Goal: Task Accomplishment & Management: Manage account settings

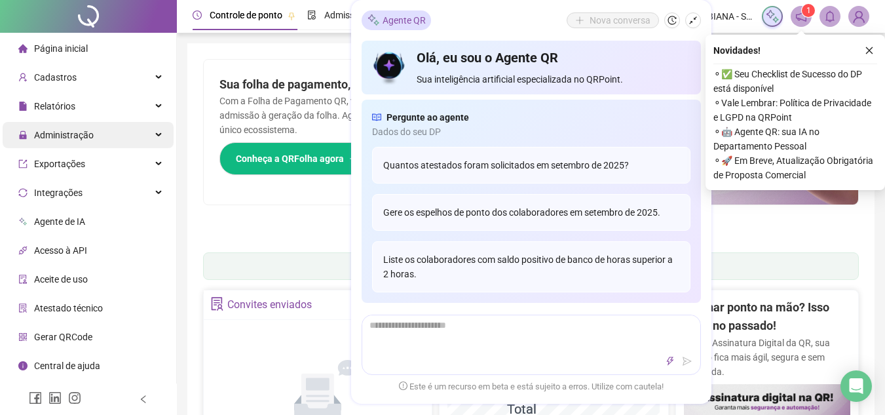
click at [63, 130] on span "Administração" at bounding box center [64, 135] width 60 height 10
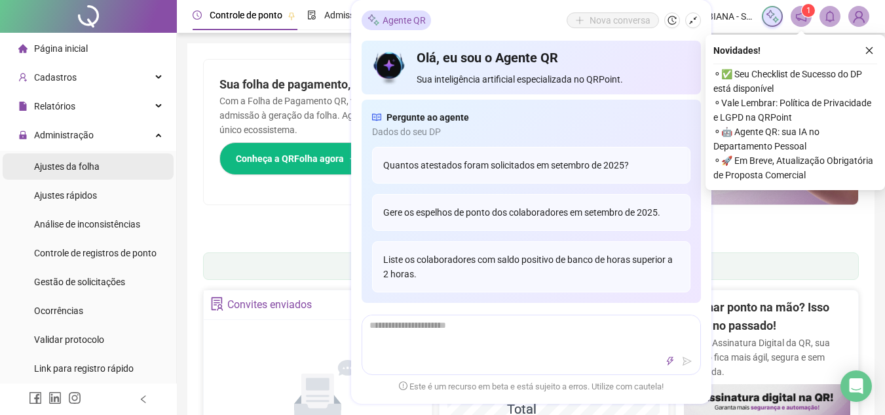
click at [56, 158] on div "Ajustes da folha" at bounding box center [67, 166] width 66 height 26
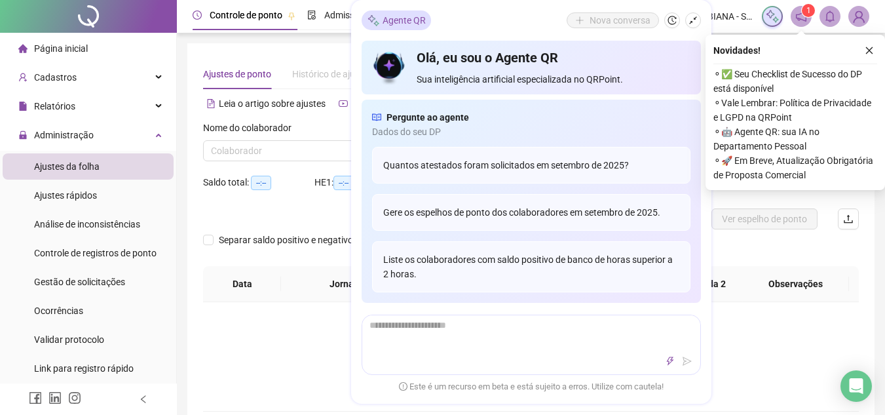
type input "**********"
click at [225, 153] on input "search" at bounding box center [303, 151] width 184 height 20
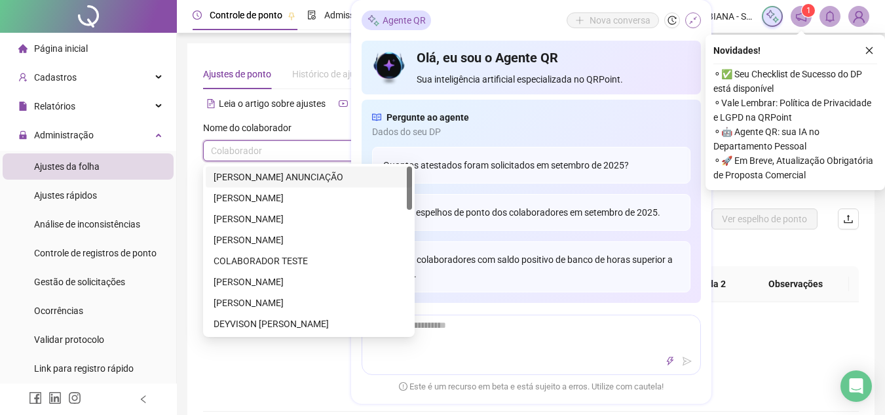
click at [694, 25] on button "button" at bounding box center [693, 20] width 16 height 16
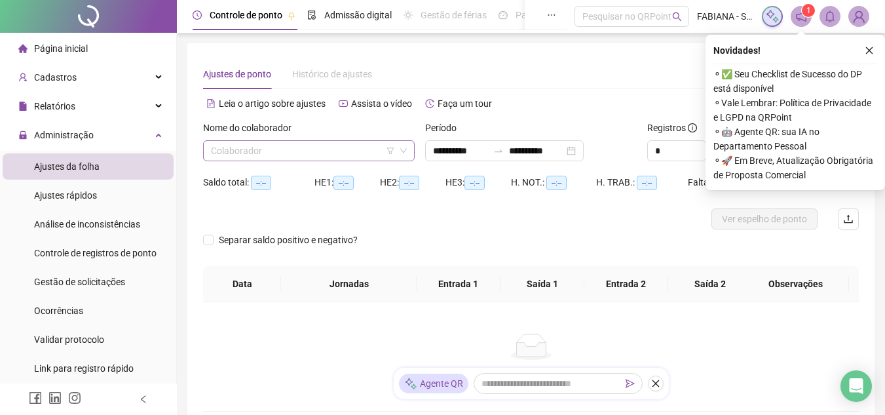
click at [277, 147] on input "search" at bounding box center [303, 151] width 184 height 20
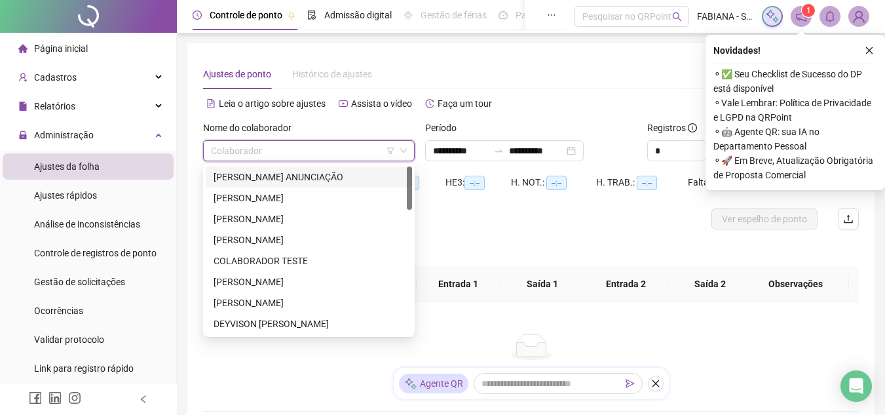
click at [278, 174] on div "[PERSON_NAME] ANUNCIAÇÃO" at bounding box center [309, 177] width 191 height 14
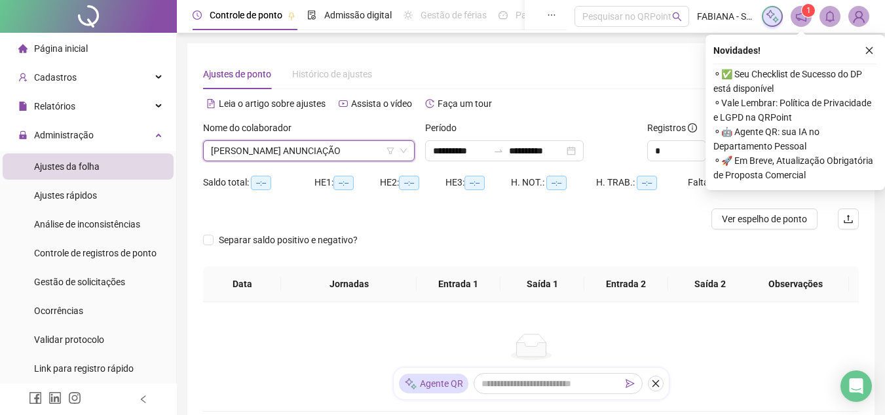
click at [378, 205] on div "HE 1: --:--" at bounding box center [348, 190] width 66 height 37
click at [363, 153] on span "[PERSON_NAME] ANUNCIAÇÃO" at bounding box center [309, 151] width 196 height 20
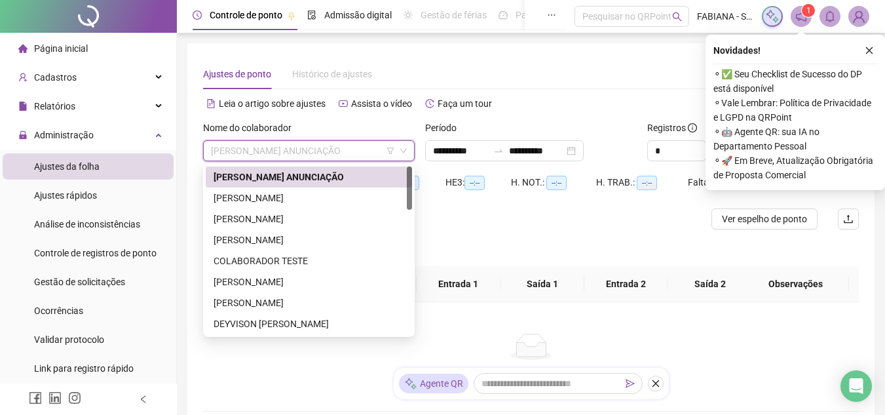
click at [345, 179] on div "[PERSON_NAME] ANUNCIAÇÃO" at bounding box center [309, 177] width 191 height 14
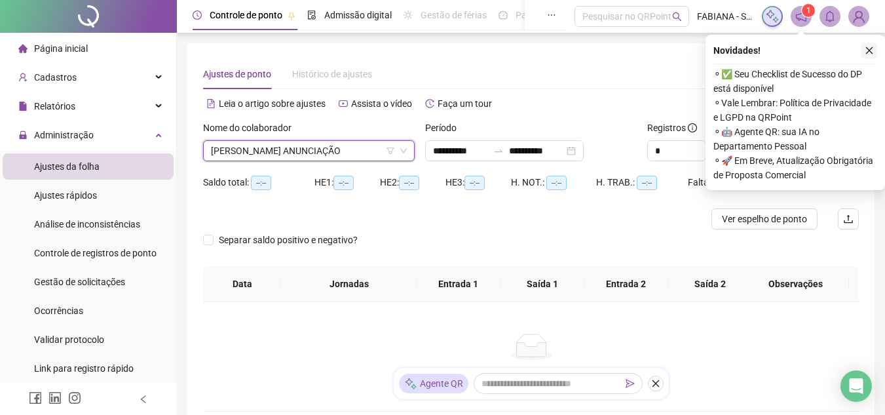
click at [870, 54] on icon "close" at bounding box center [869, 50] width 9 height 9
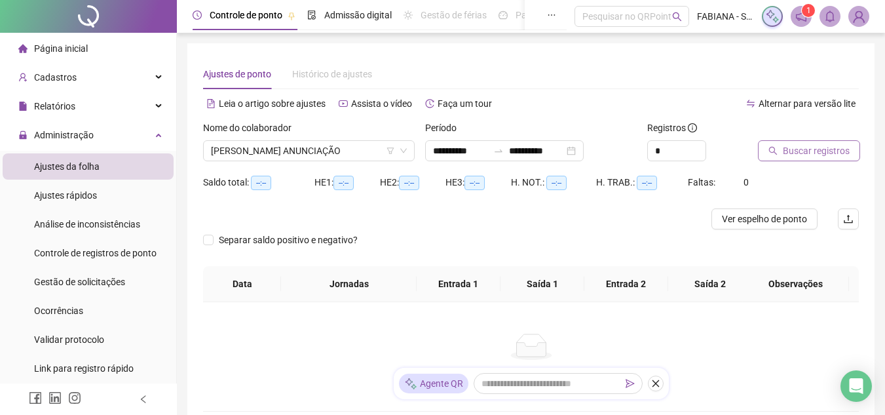
click at [802, 151] on span "Buscar registros" at bounding box center [816, 151] width 67 height 14
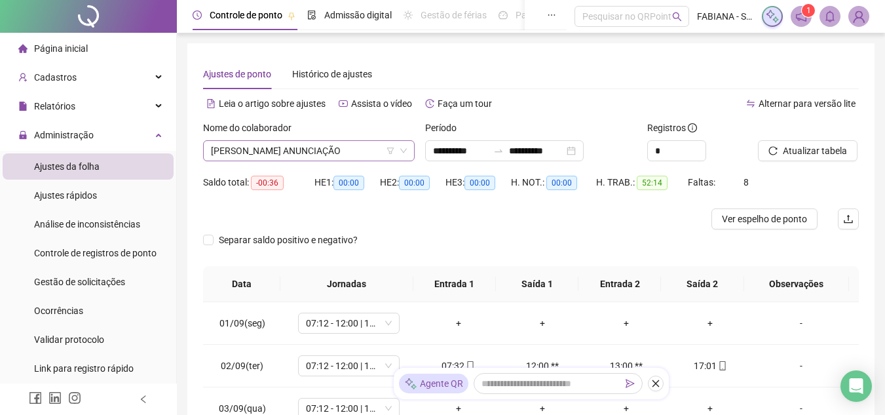
click at [290, 148] on span "[PERSON_NAME] ANUNCIAÇÃO" at bounding box center [309, 151] width 196 height 20
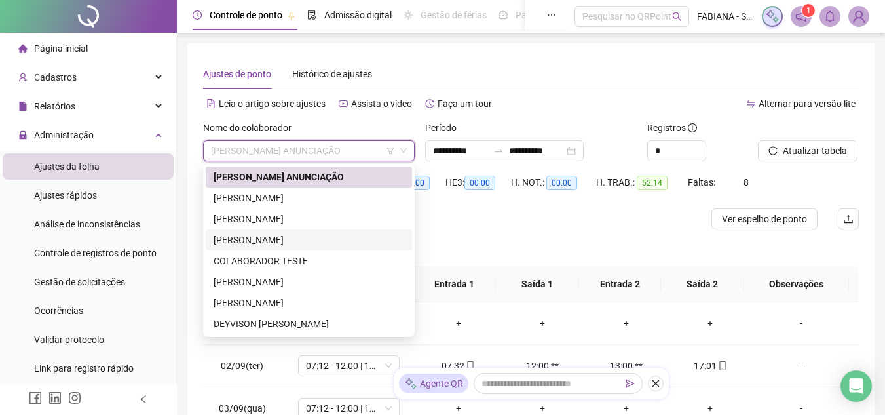
click at [257, 237] on div "[PERSON_NAME]" at bounding box center [309, 240] width 191 height 14
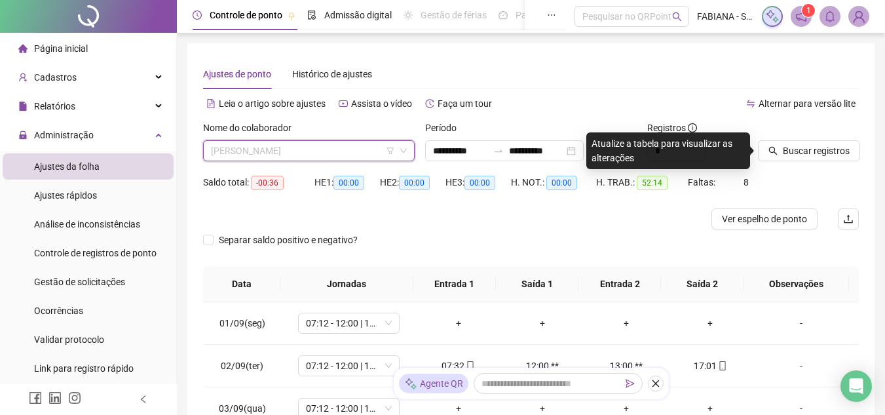
click at [265, 153] on span "[PERSON_NAME]" at bounding box center [309, 151] width 196 height 20
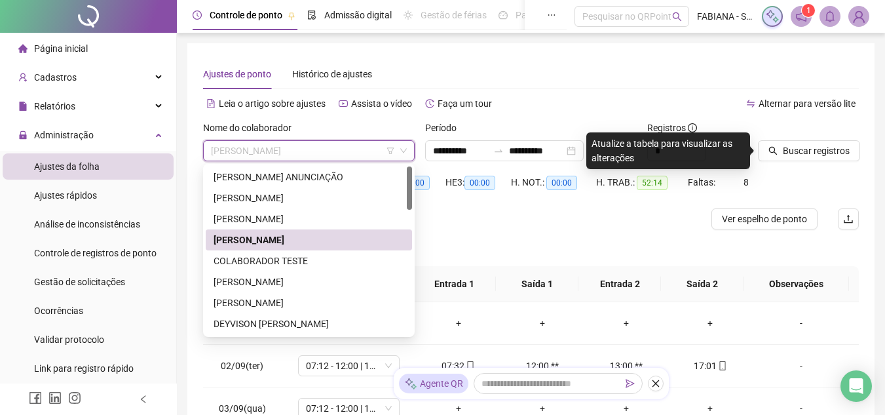
click at [280, 237] on div "[PERSON_NAME]" at bounding box center [309, 240] width 191 height 14
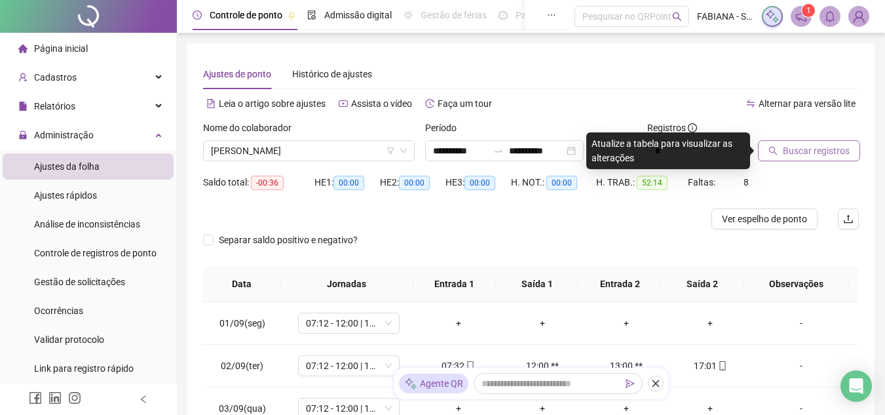
click at [786, 152] on span "Buscar registros" at bounding box center [816, 151] width 67 height 14
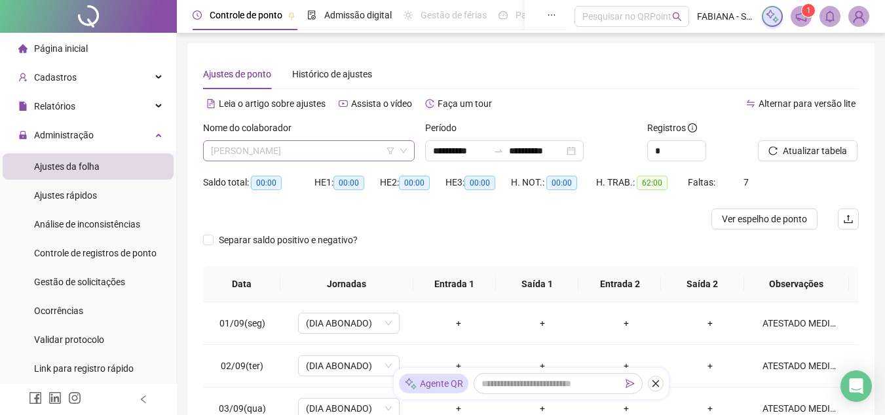
click at [278, 145] on span "[PERSON_NAME]" at bounding box center [309, 151] width 196 height 20
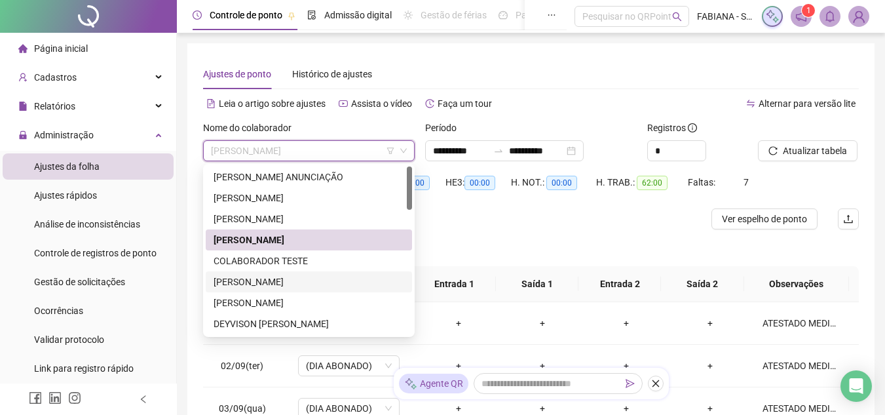
click at [272, 275] on div "[PERSON_NAME]" at bounding box center [309, 282] width 191 height 14
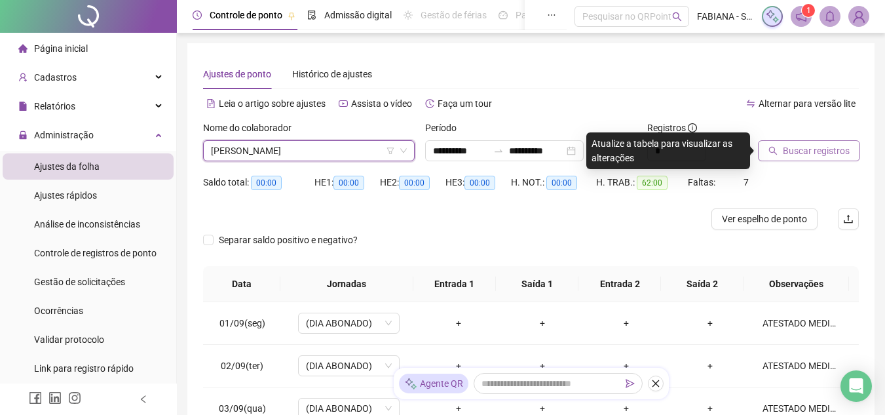
click at [804, 151] on span "Buscar registros" at bounding box center [816, 151] width 67 height 14
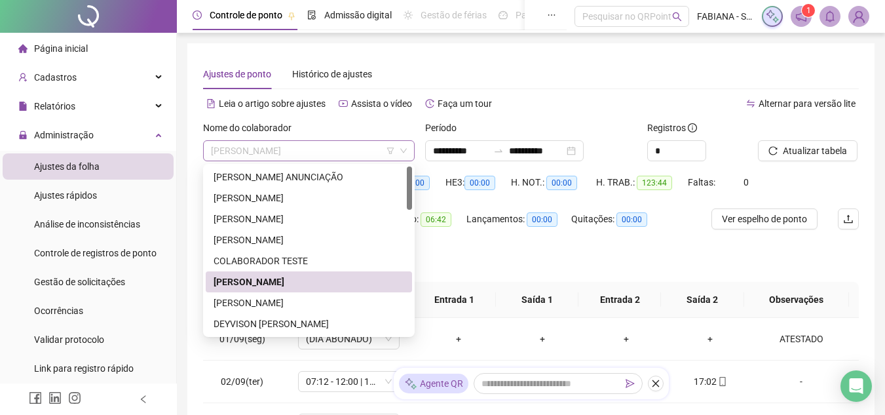
click at [292, 152] on span "[PERSON_NAME]" at bounding box center [309, 151] width 196 height 20
click at [245, 325] on div "DEYVISON [PERSON_NAME]" at bounding box center [309, 323] width 191 height 14
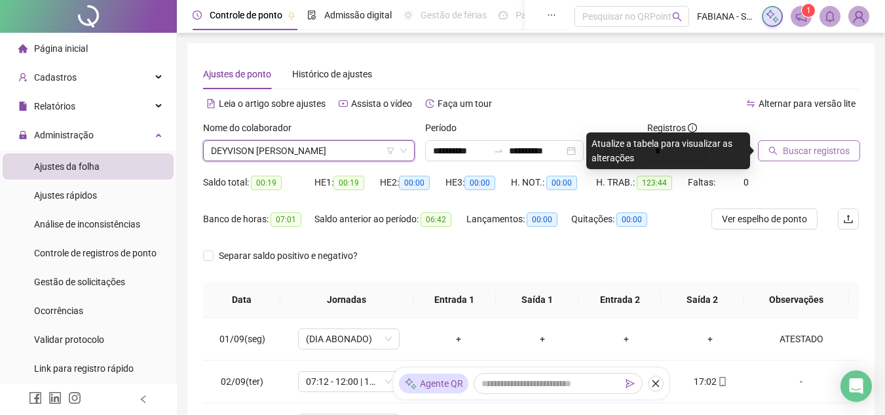
click at [794, 155] on span "Buscar registros" at bounding box center [816, 151] width 67 height 14
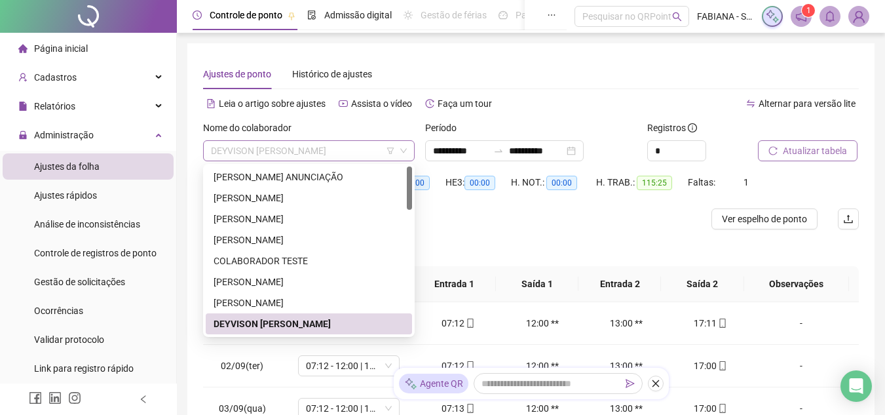
click at [263, 151] on span "DEYVISON [PERSON_NAME]" at bounding box center [309, 151] width 196 height 20
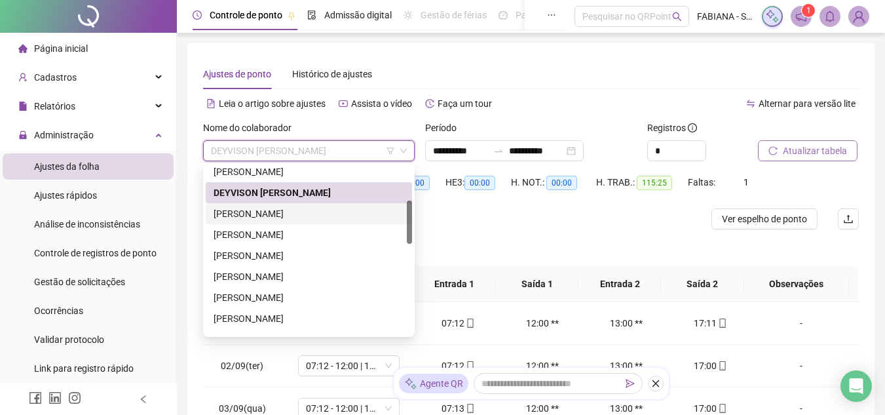
click at [254, 215] on div "[PERSON_NAME]" at bounding box center [309, 213] width 191 height 14
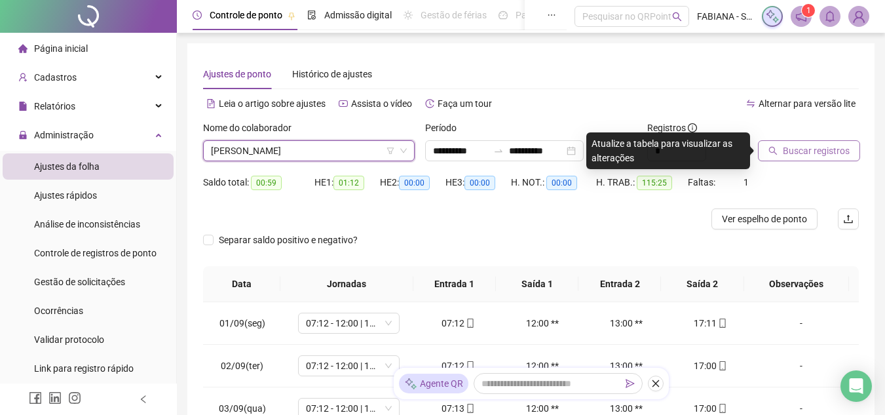
click at [805, 153] on span "Buscar registros" at bounding box center [816, 151] width 67 height 14
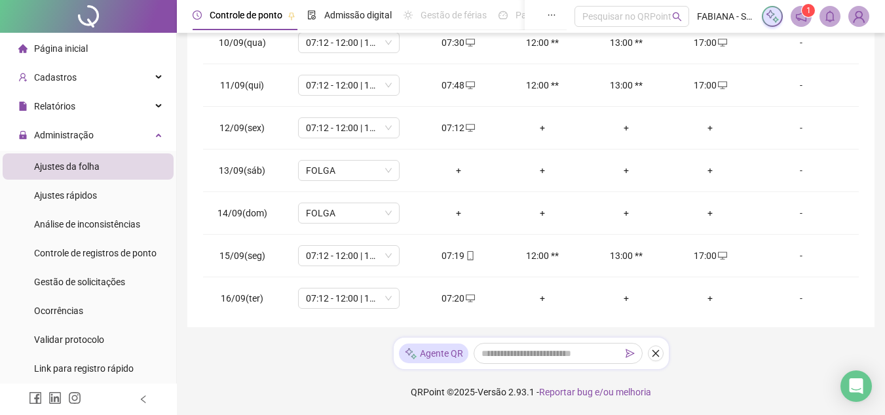
scroll to position [459, 0]
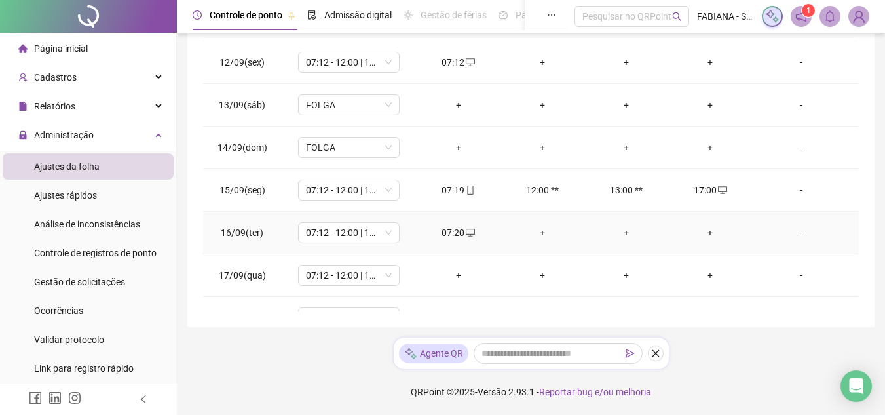
click at [702, 230] on div "+" at bounding box center [710, 232] width 63 height 14
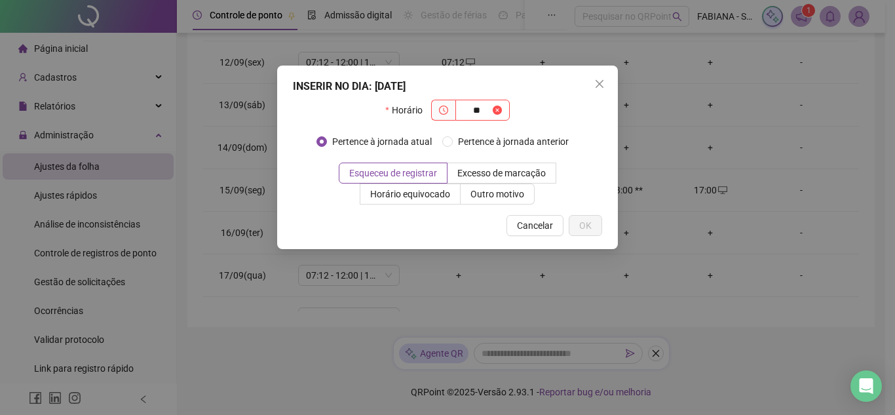
type input "*"
click at [476, 111] on input "*****" at bounding box center [476, 110] width 27 height 14
type input "*****"
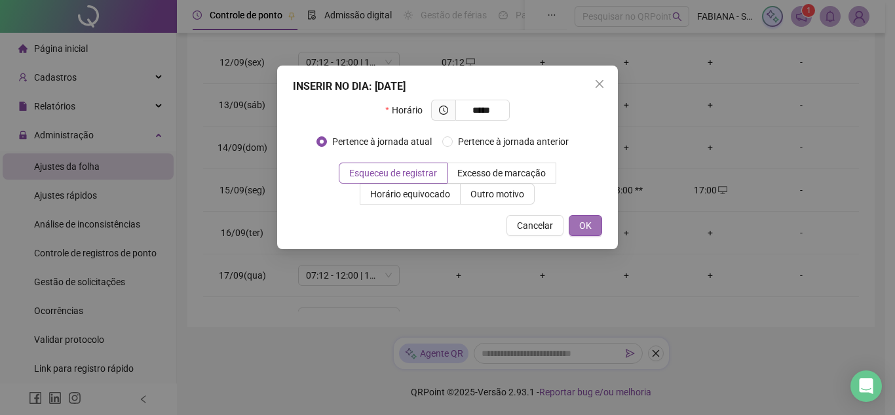
click at [575, 220] on button "OK" at bounding box center [585, 225] width 33 height 21
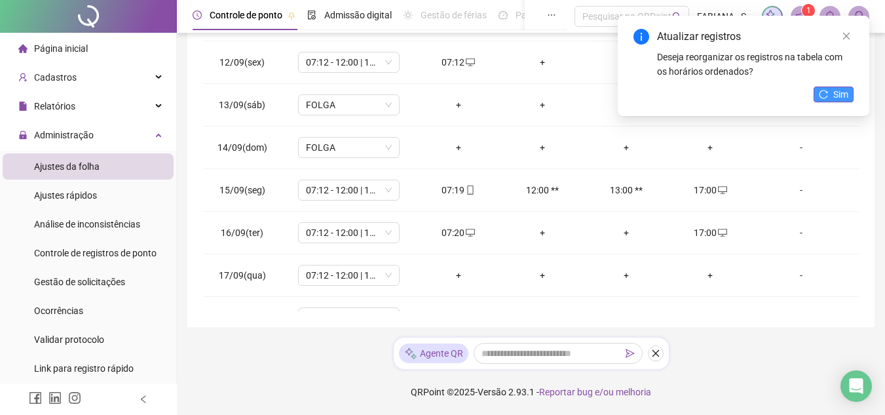
click at [829, 94] on button "Sim" at bounding box center [834, 94] width 40 height 16
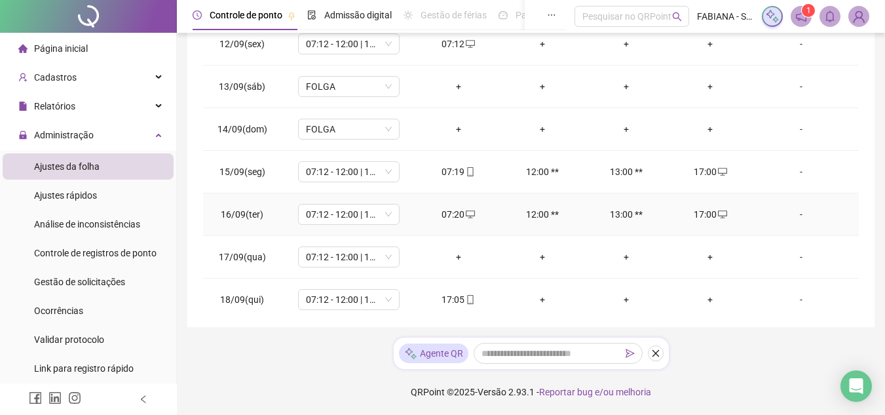
scroll to position [487, 0]
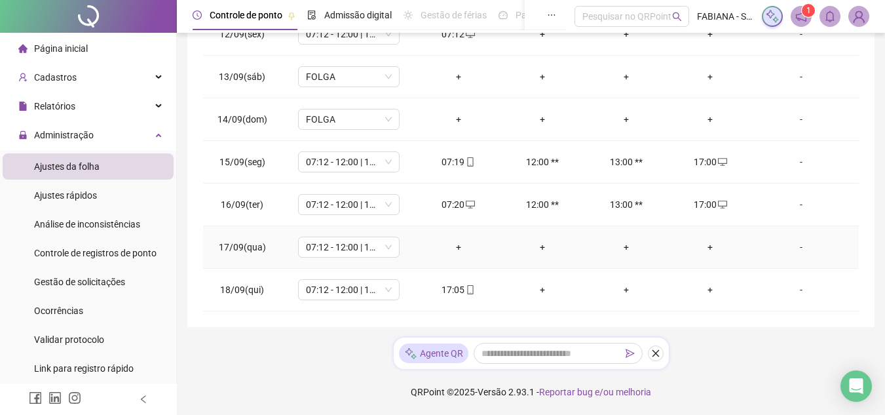
click at [457, 247] on div "+" at bounding box center [458, 247] width 63 height 14
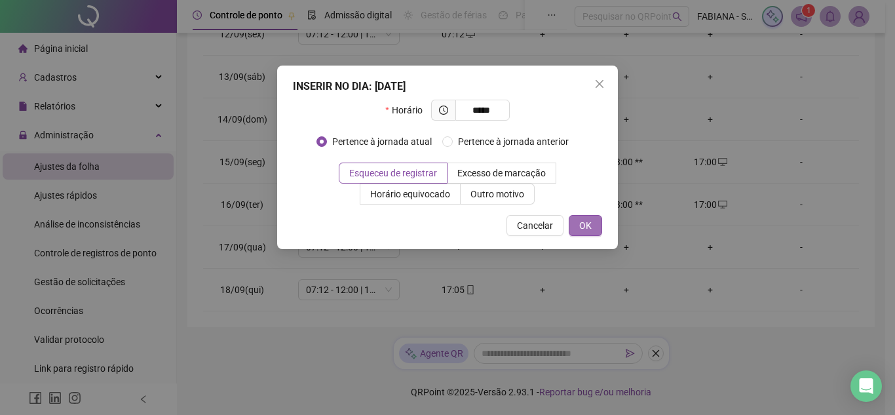
type input "*****"
click at [579, 221] on button "OK" at bounding box center [585, 225] width 33 height 21
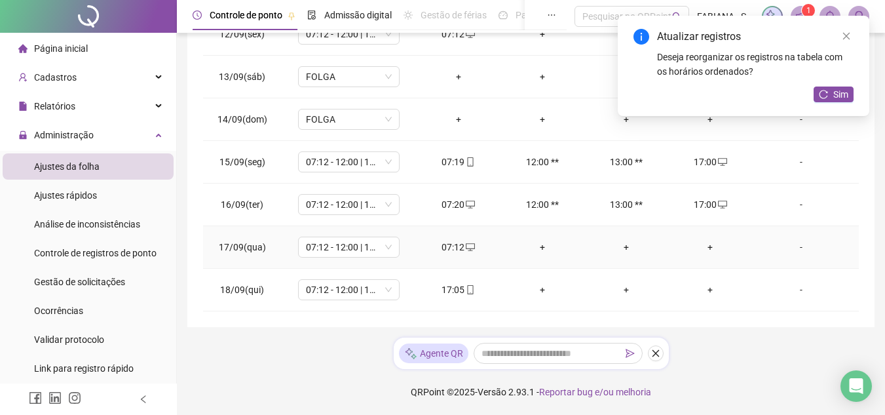
click at [703, 254] on div "+" at bounding box center [710, 247] width 63 height 14
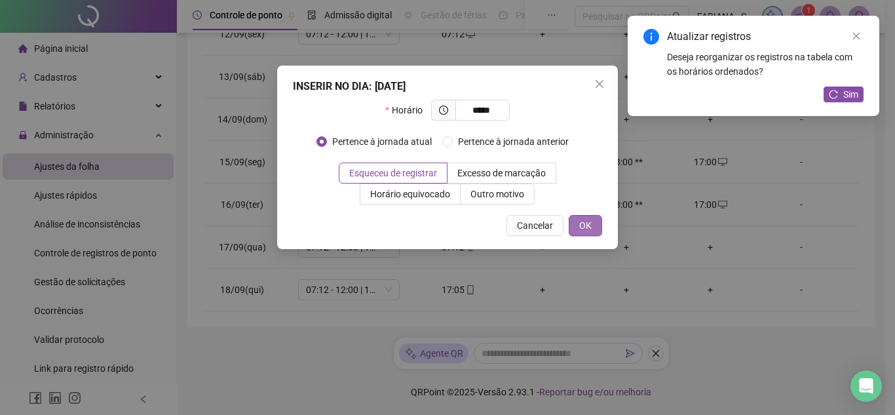
type input "*****"
click at [587, 222] on span "OK" at bounding box center [585, 225] width 12 height 14
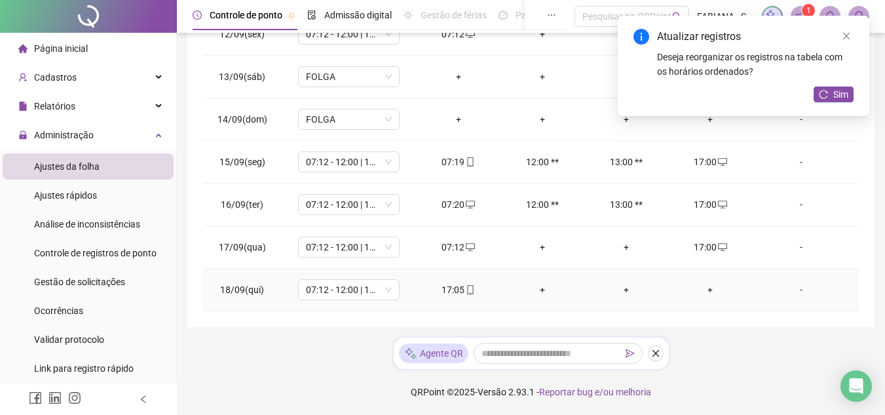
click at [706, 284] on div "+" at bounding box center [710, 289] width 63 height 14
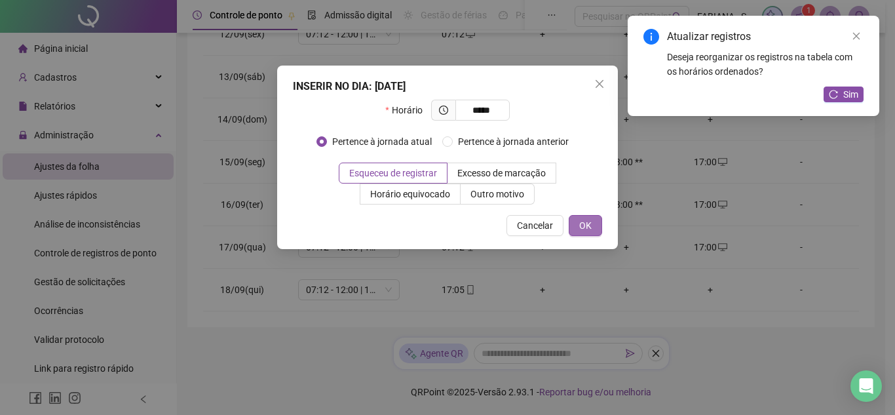
type input "*****"
click at [592, 231] on button "OK" at bounding box center [585, 225] width 33 height 21
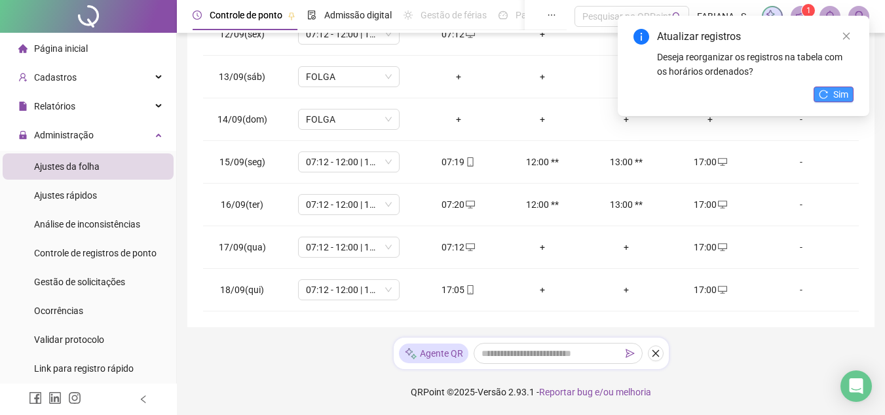
click at [839, 98] on span "Sim" at bounding box center [840, 94] width 15 height 14
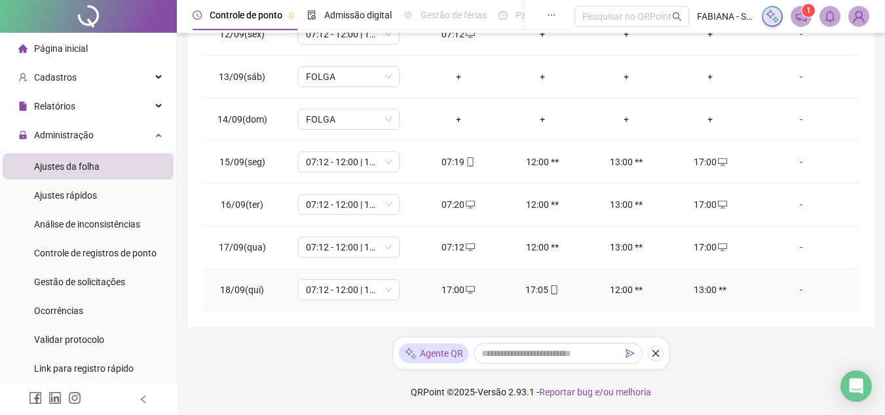
click at [793, 290] on div "-" at bounding box center [801, 289] width 77 height 14
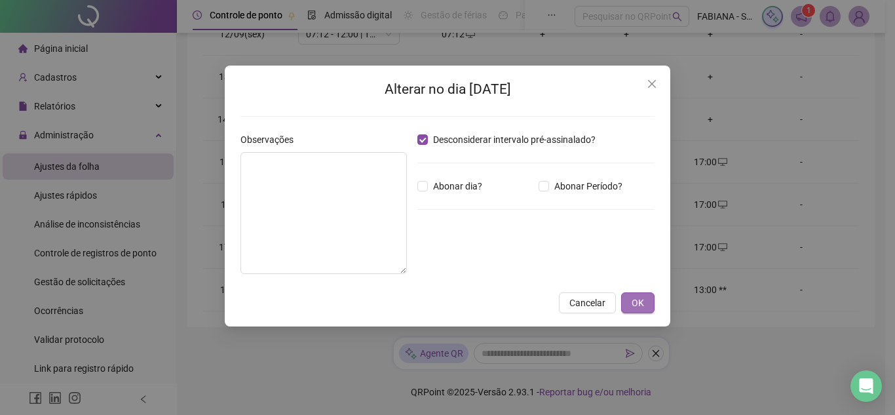
click at [641, 300] on span "OK" at bounding box center [638, 303] width 12 height 14
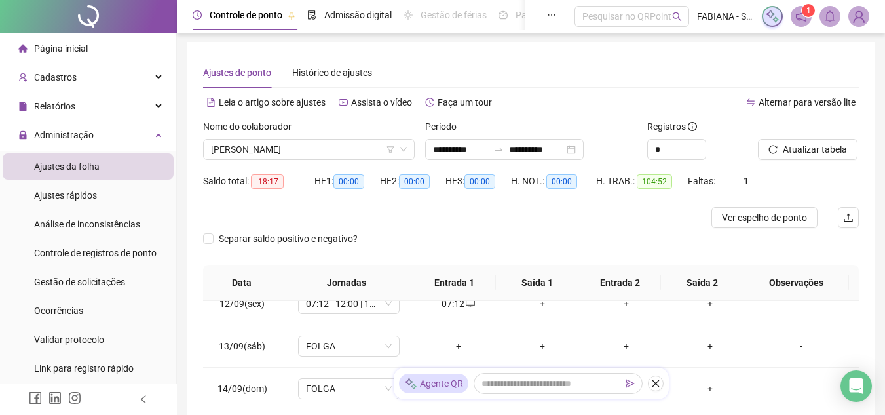
scroll to position [0, 0]
click at [820, 149] on span "Atualizar tabela" at bounding box center [815, 151] width 64 height 14
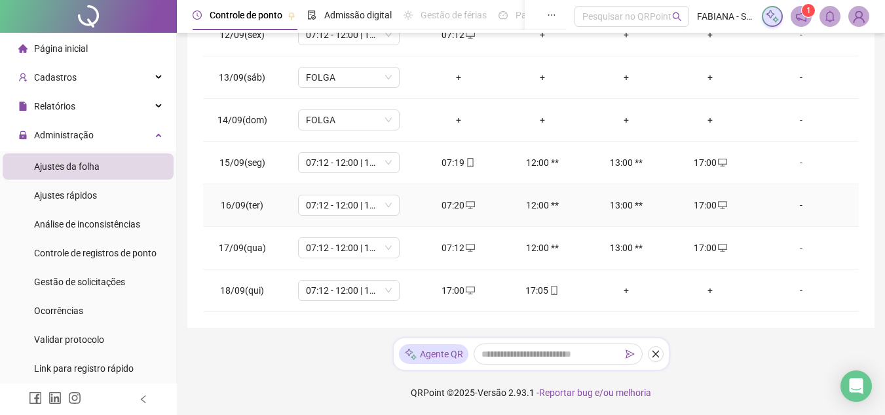
scroll to position [271, 0]
drag, startPoint x: 464, startPoint y: 292, endPoint x: 440, endPoint y: 232, distance: 64.1
click at [440, 232] on td "07:12" at bounding box center [459, 247] width 84 height 43
click at [459, 289] on div "17:00" at bounding box center [458, 289] width 63 height 14
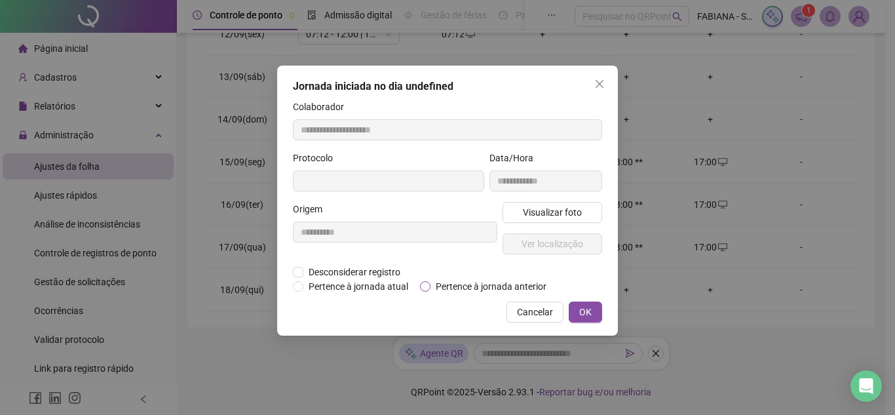
type input "**********"
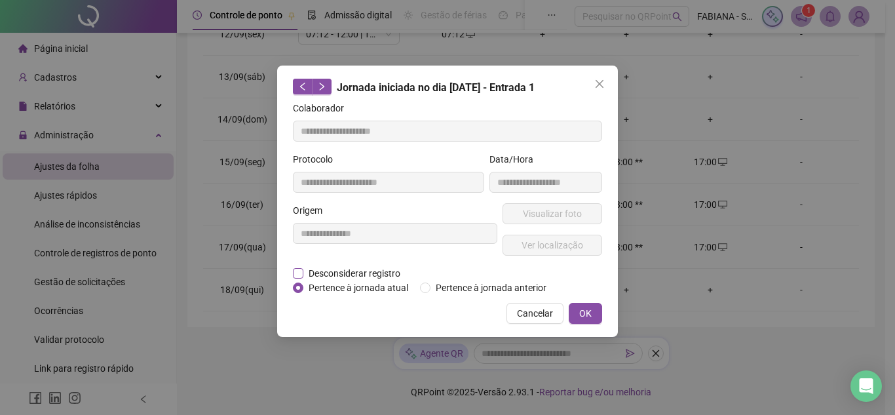
click at [374, 276] on span "Desconsiderar registro" at bounding box center [354, 273] width 102 height 14
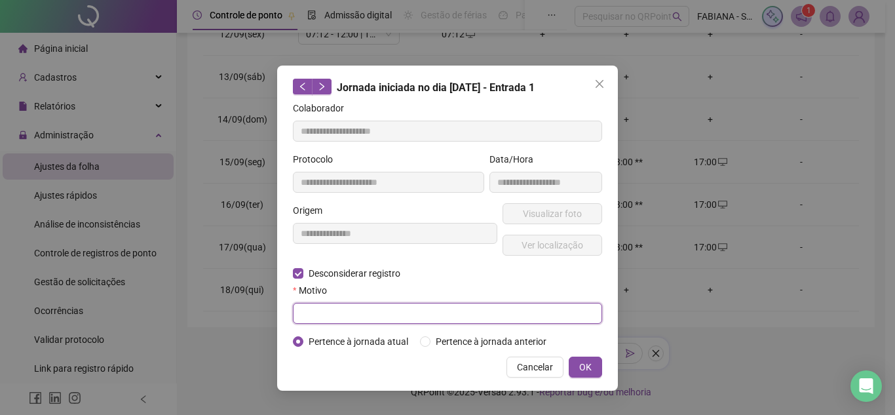
click at [361, 303] on input "text" at bounding box center [447, 313] width 309 height 21
type input "****"
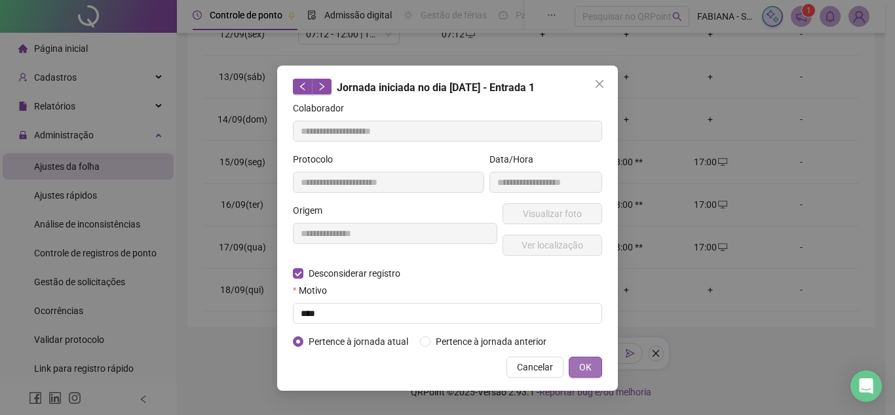
click at [581, 368] on span "OK" at bounding box center [585, 367] width 12 height 14
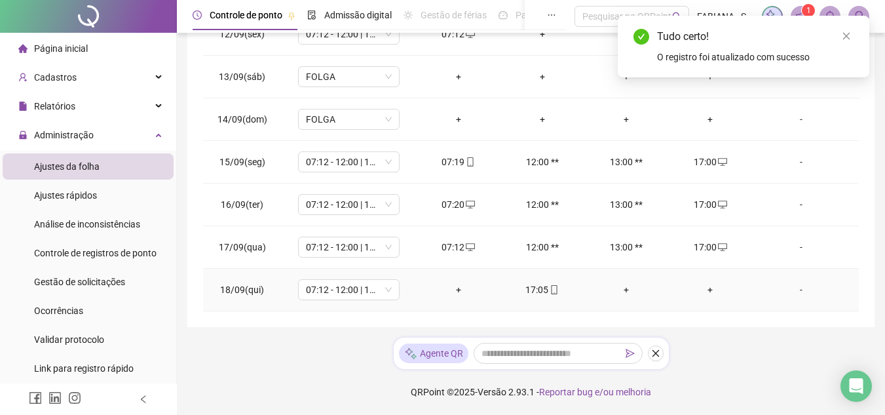
click at [446, 294] on div "+" at bounding box center [458, 289] width 63 height 14
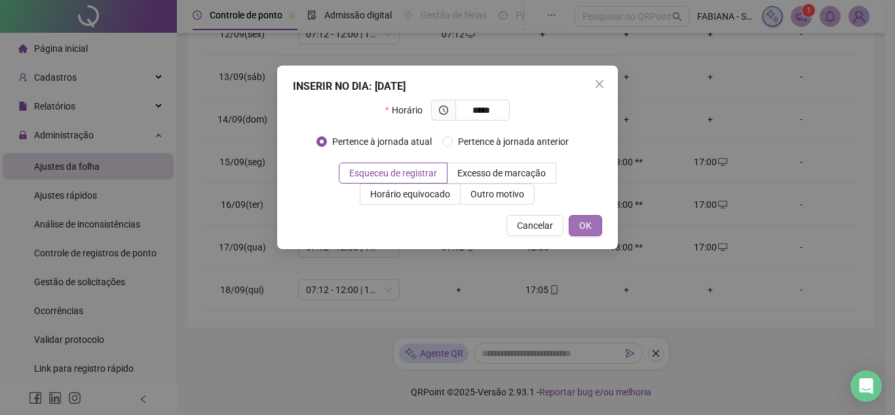
type input "*****"
click at [586, 221] on span "OK" at bounding box center [585, 225] width 12 height 14
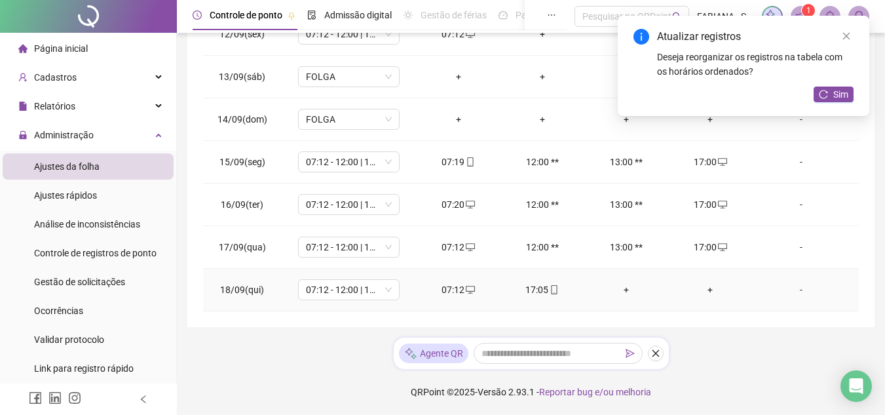
click at [788, 292] on div "-" at bounding box center [801, 289] width 77 height 14
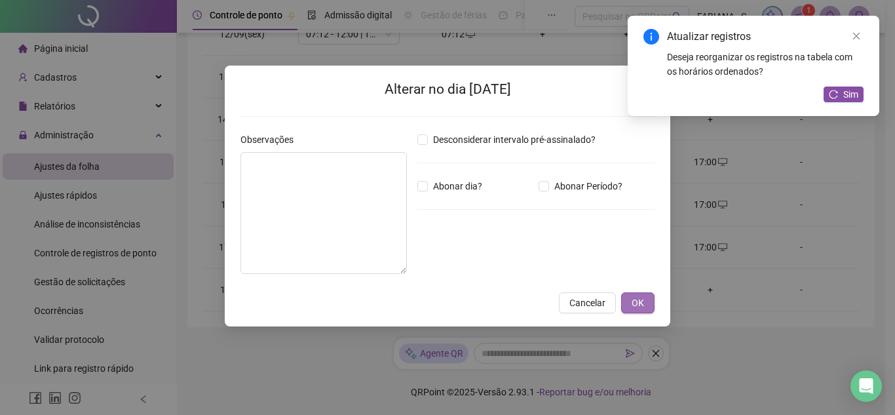
click at [635, 299] on span "OK" at bounding box center [638, 303] width 12 height 14
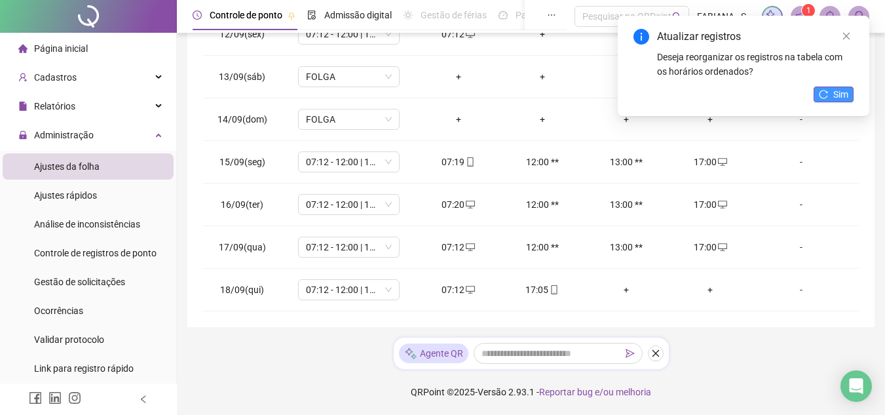
click at [837, 94] on span "Sim" at bounding box center [840, 94] width 15 height 14
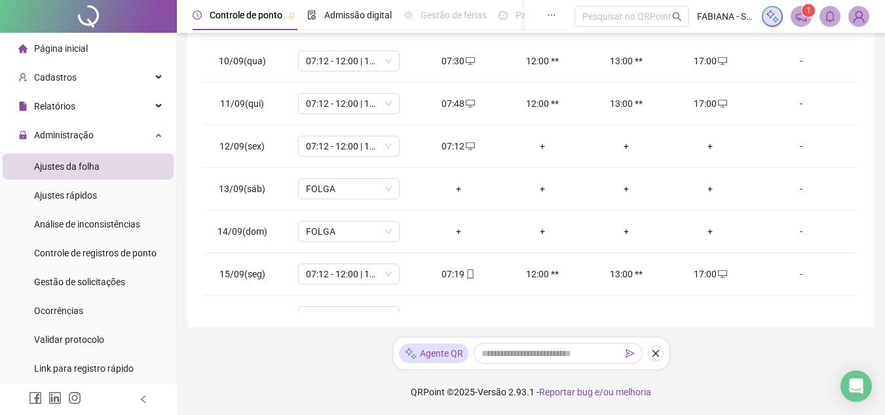
scroll to position [393, 0]
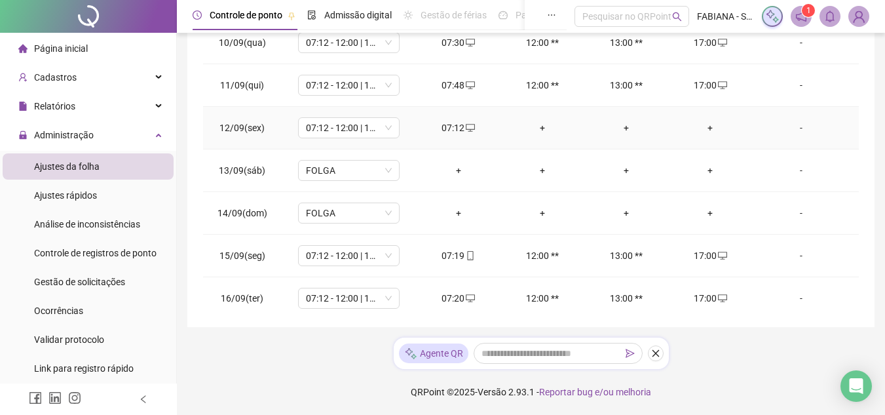
click at [696, 127] on div "+" at bounding box center [710, 128] width 63 height 14
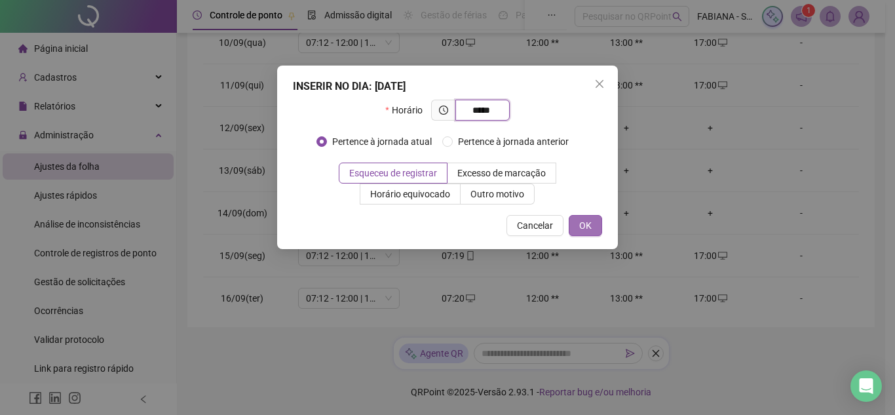
type input "*****"
click at [586, 221] on span "OK" at bounding box center [585, 225] width 12 height 14
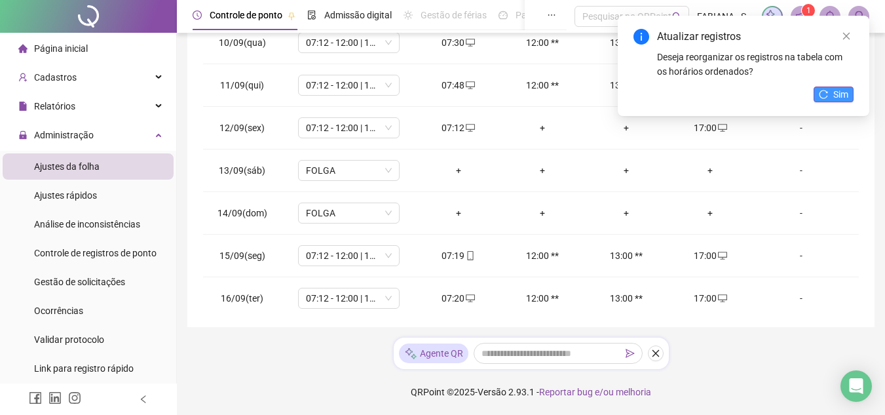
click at [830, 89] on button "Sim" at bounding box center [834, 94] width 40 height 16
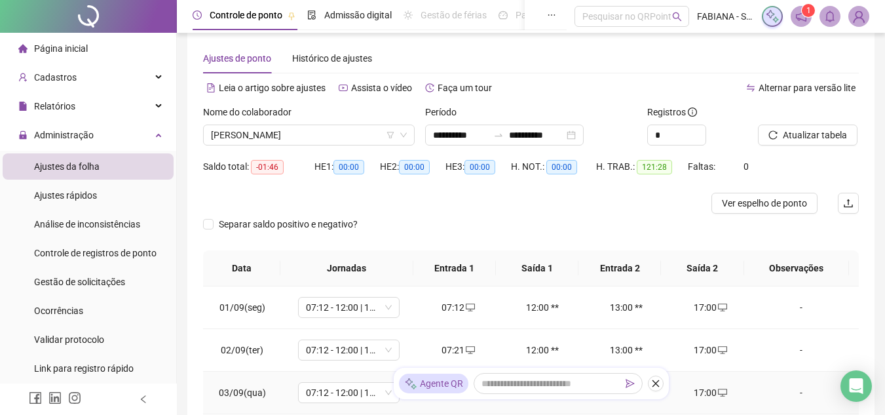
scroll to position [0, 0]
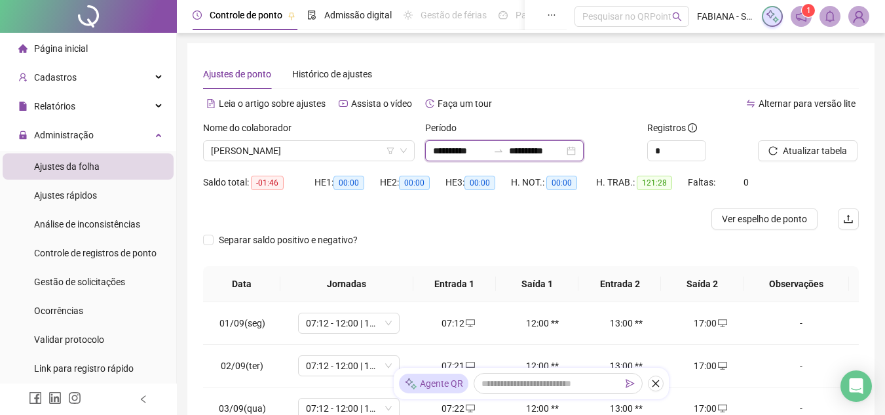
click at [482, 149] on input "**********" at bounding box center [460, 151] width 55 height 14
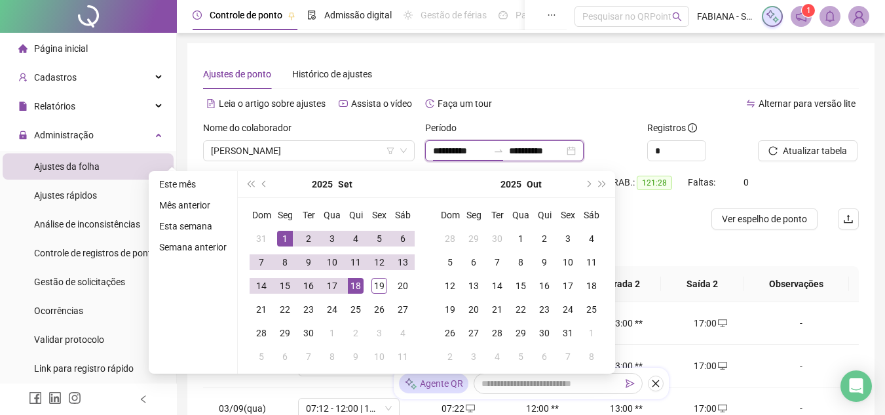
type input "**********"
click at [286, 240] on div "1" at bounding box center [285, 239] width 16 height 16
type input "**********"
click at [375, 282] on div "19" at bounding box center [380, 286] width 16 height 16
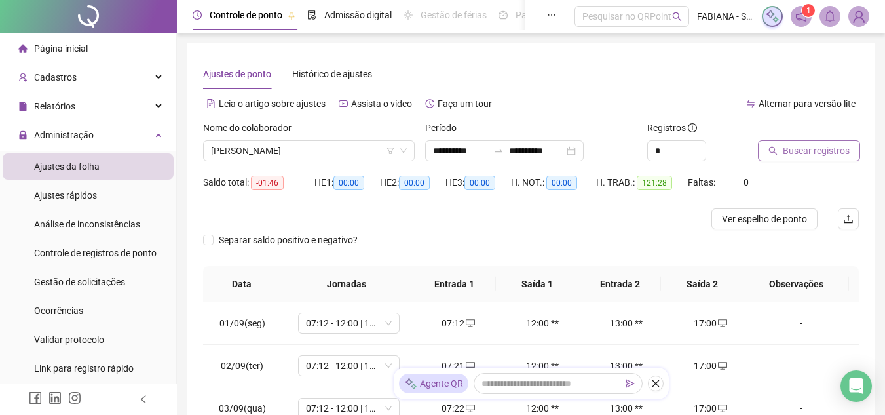
click at [786, 151] on span "Buscar registros" at bounding box center [816, 151] width 67 height 14
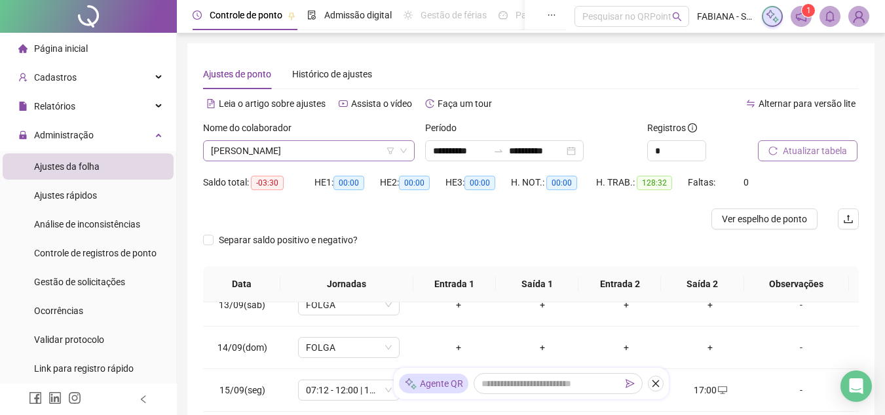
click at [296, 154] on span "[PERSON_NAME]" at bounding box center [309, 151] width 196 height 20
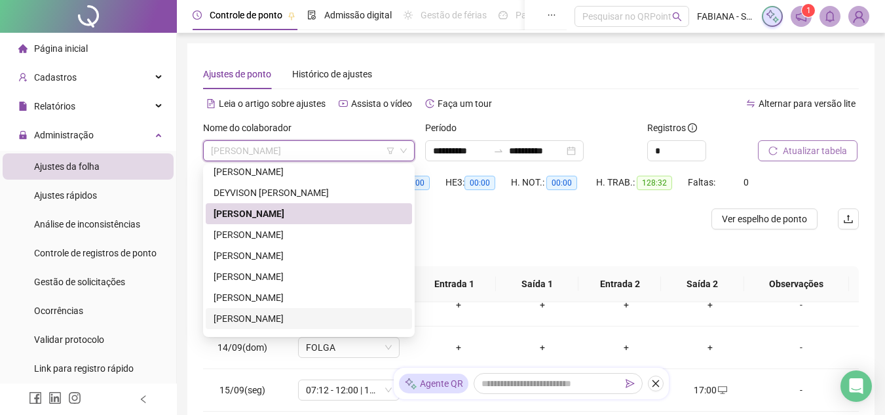
click at [254, 315] on div "[PERSON_NAME]" at bounding box center [309, 318] width 191 height 14
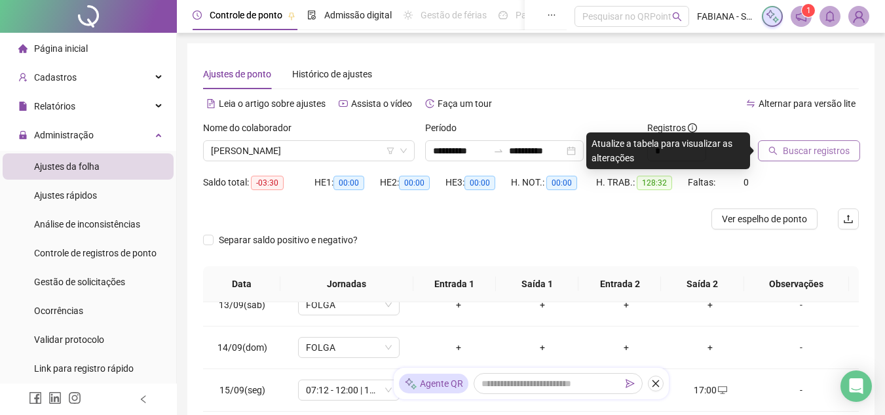
click at [791, 151] on span "Buscar registros" at bounding box center [816, 151] width 67 height 14
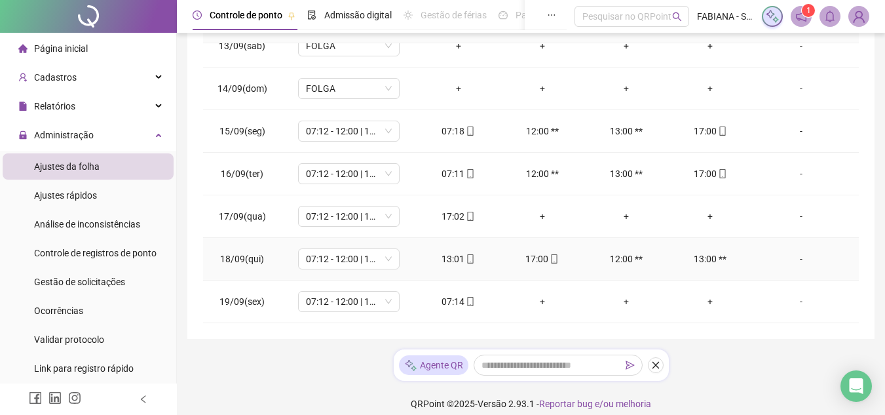
scroll to position [286, 0]
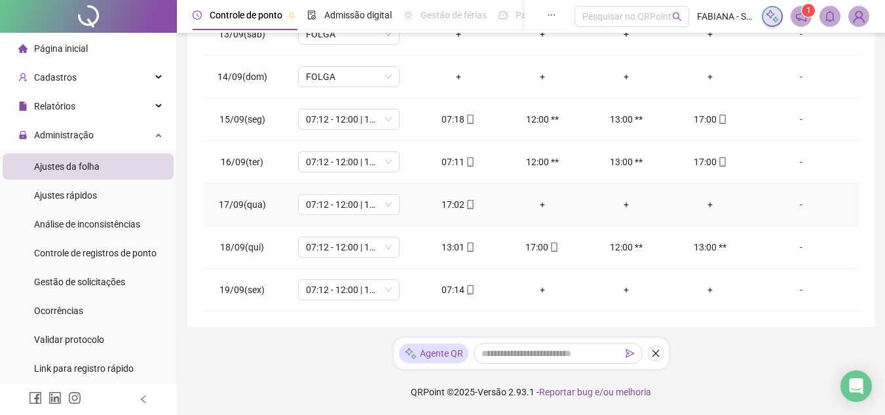
click at [698, 203] on div "+" at bounding box center [710, 204] width 63 height 14
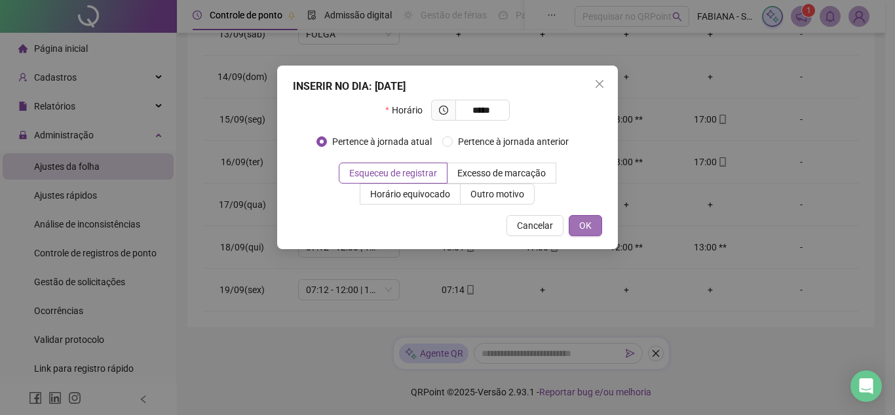
type input "*****"
click at [577, 221] on button "OK" at bounding box center [585, 225] width 33 height 21
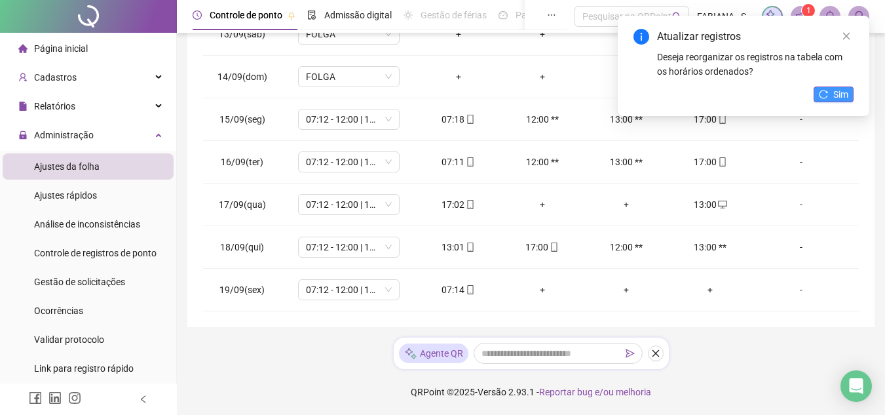
click at [835, 90] on span "Sim" at bounding box center [840, 94] width 15 height 14
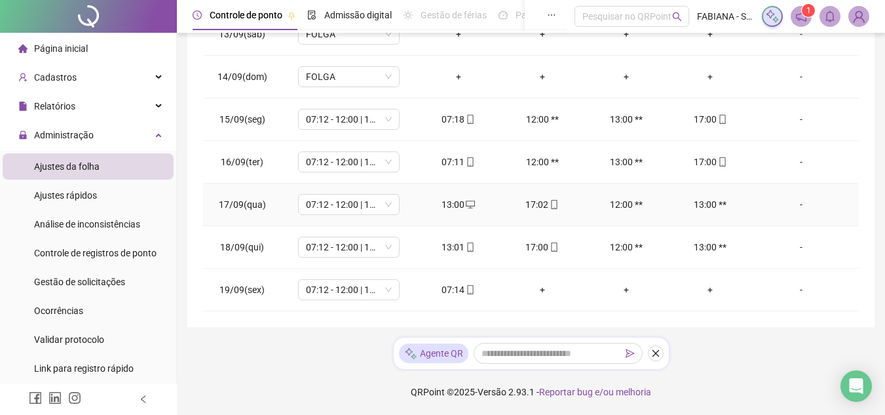
click at [792, 204] on div "-" at bounding box center [801, 204] width 77 height 14
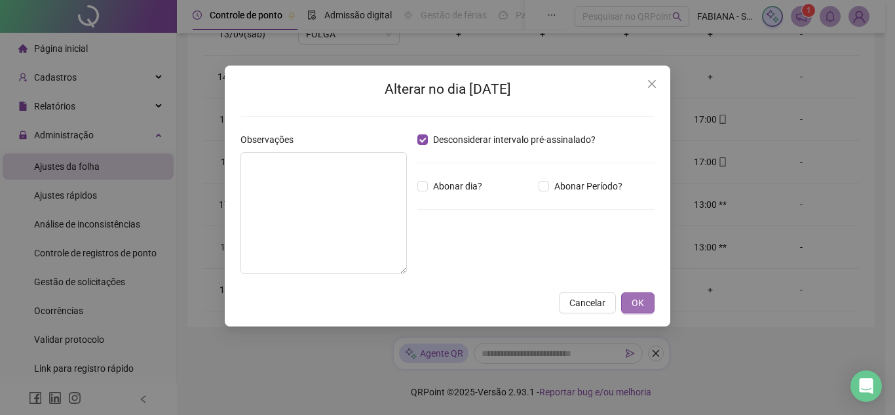
click at [634, 301] on span "OK" at bounding box center [638, 303] width 12 height 14
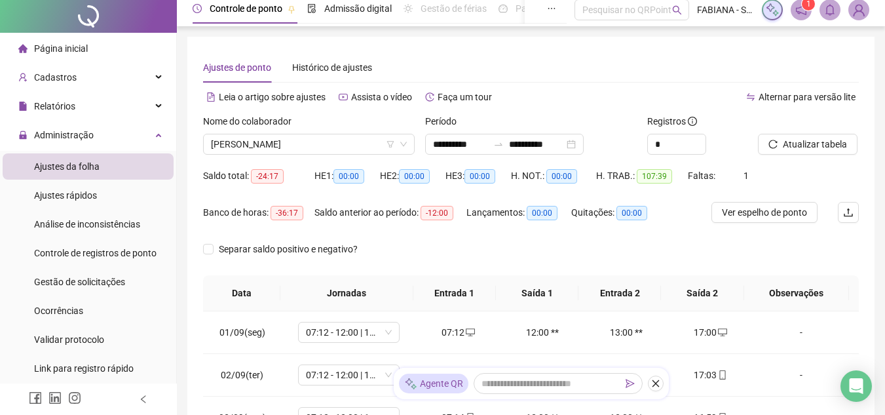
scroll to position [0, 0]
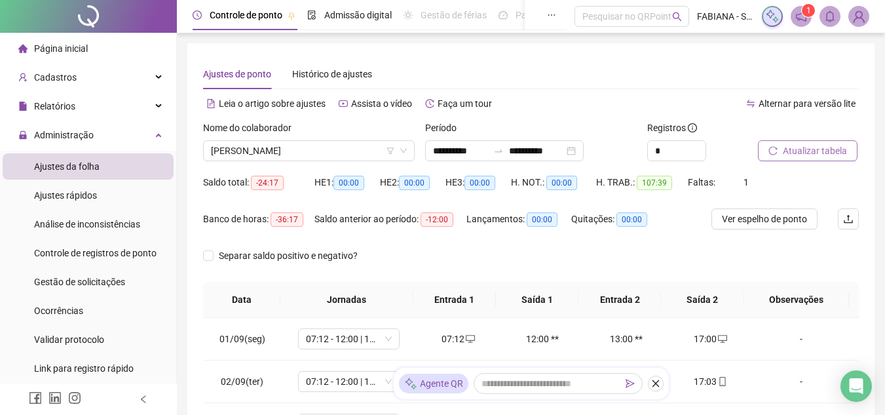
click at [806, 144] on span "Atualizar tabela" at bounding box center [815, 151] width 64 height 14
click at [522, 156] on div "**********" at bounding box center [504, 150] width 159 height 21
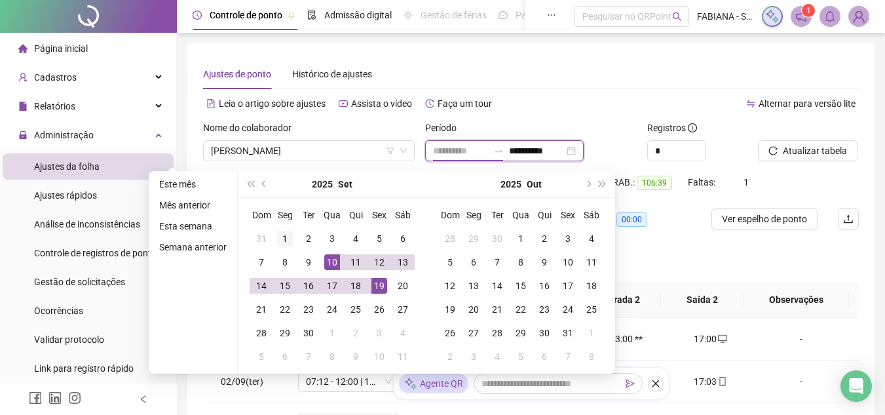
type input "**********"
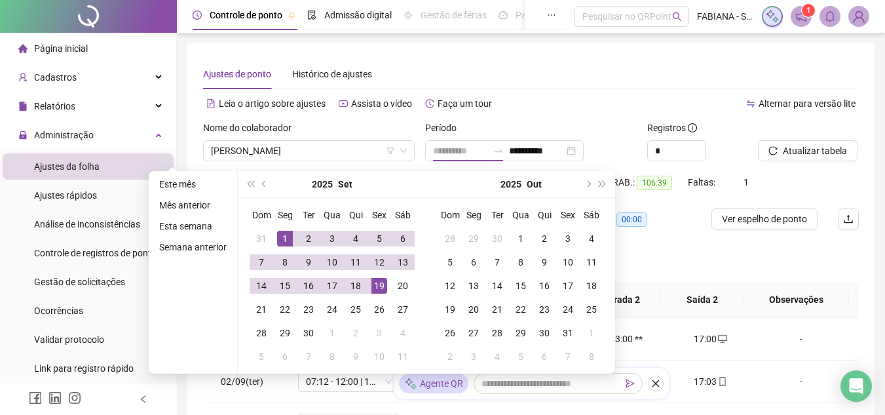
click at [282, 233] on div "1" at bounding box center [285, 239] width 16 height 16
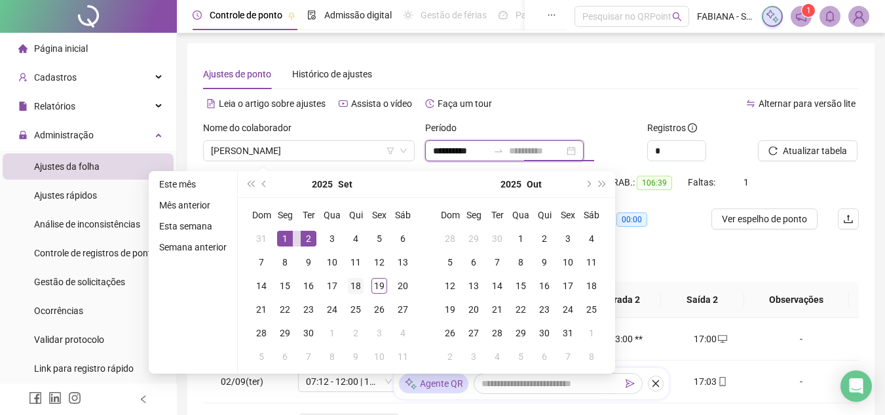
type input "**********"
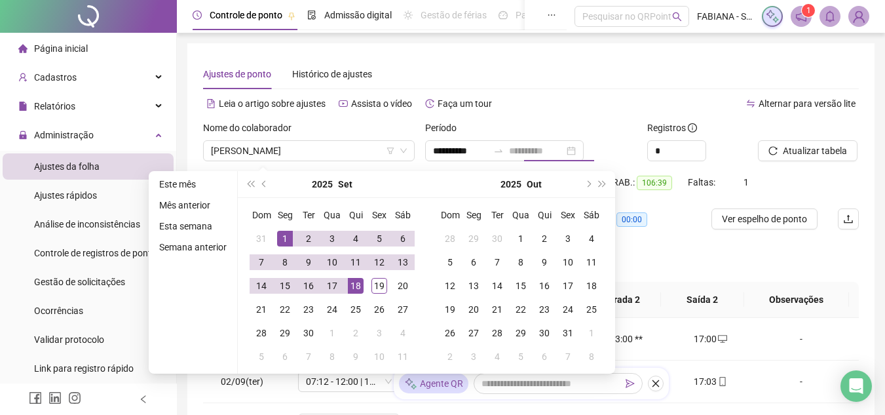
click at [356, 292] on div "18" at bounding box center [356, 286] width 16 height 16
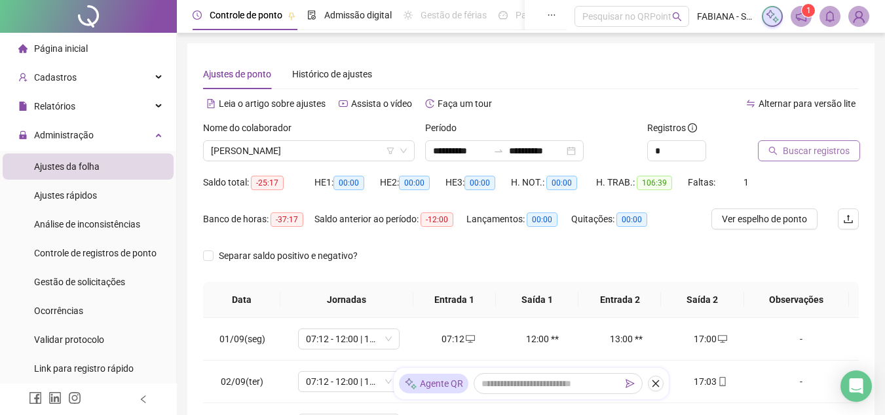
click at [780, 152] on button "Buscar registros" at bounding box center [809, 150] width 102 height 21
click at [289, 150] on span "[PERSON_NAME]" at bounding box center [309, 151] width 196 height 20
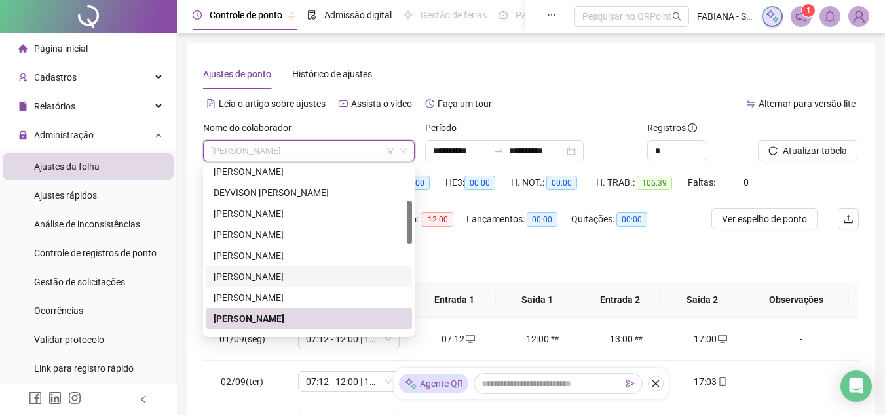
scroll to position [197, 0]
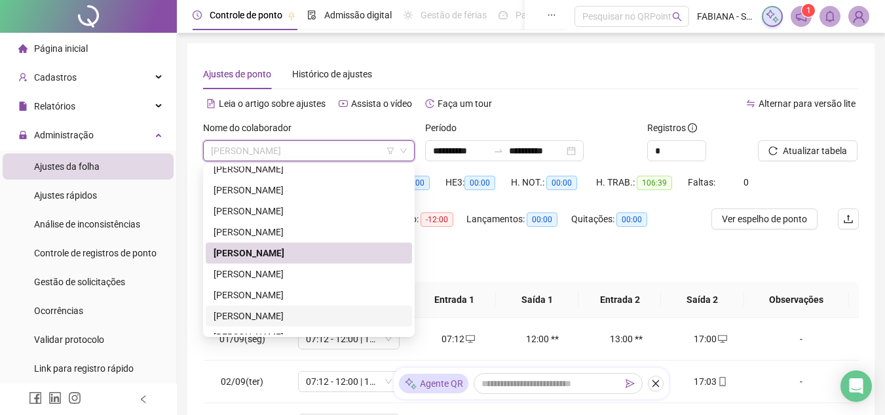
click at [240, 315] on div "[PERSON_NAME]" at bounding box center [309, 316] width 191 height 14
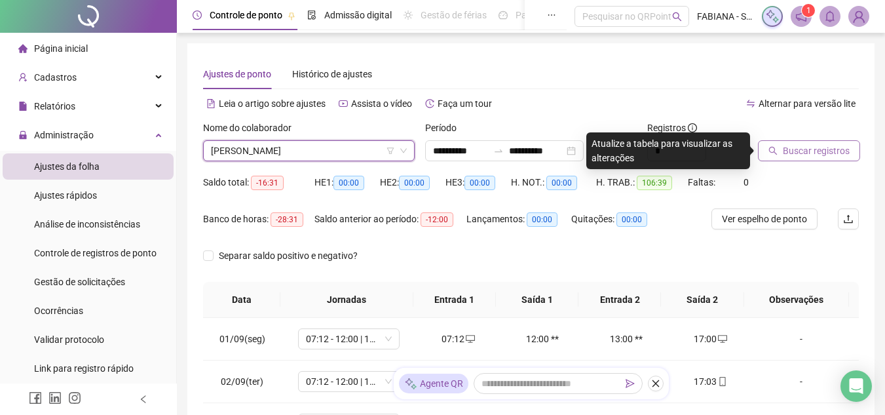
click at [811, 151] on span "Buscar registros" at bounding box center [816, 151] width 67 height 14
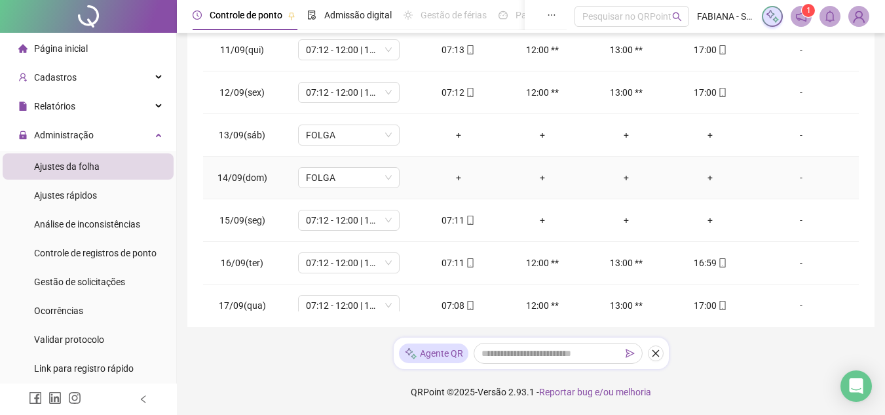
scroll to position [459, 0]
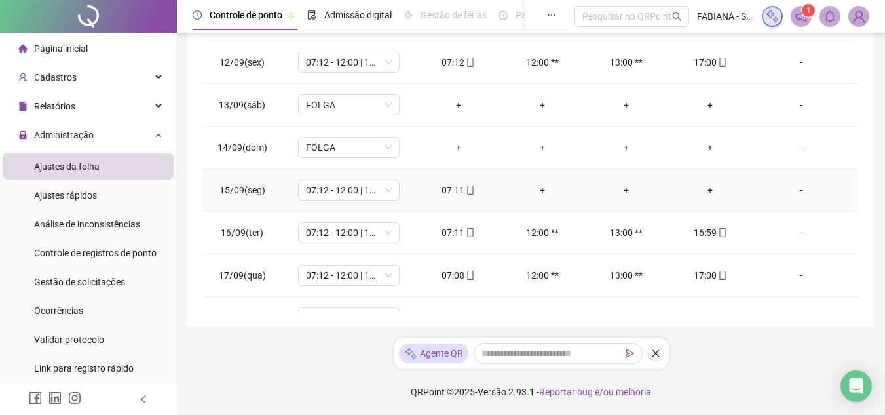
click at [700, 189] on div "+" at bounding box center [710, 190] width 63 height 14
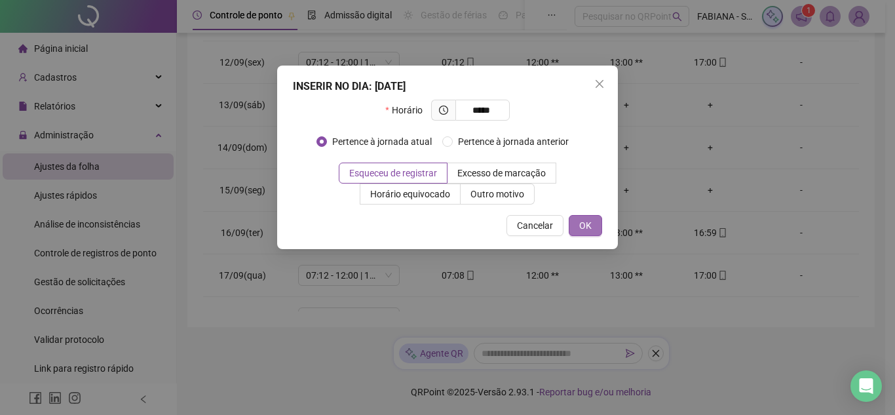
type input "*****"
click at [588, 220] on span "OK" at bounding box center [585, 225] width 12 height 14
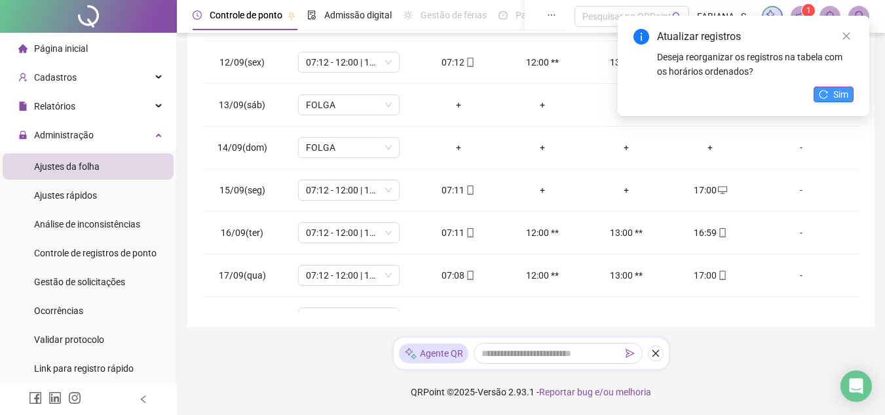
click at [840, 95] on span "Sim" at bounding box center [840, 94] width 15 height 14
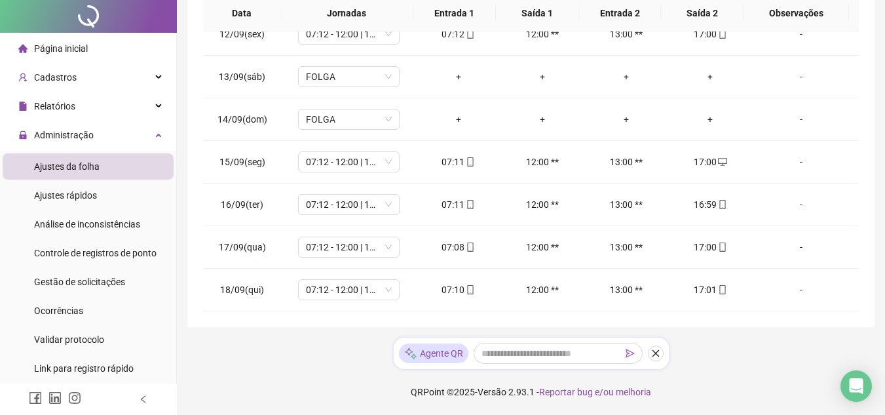
scroll to position [0, 0]
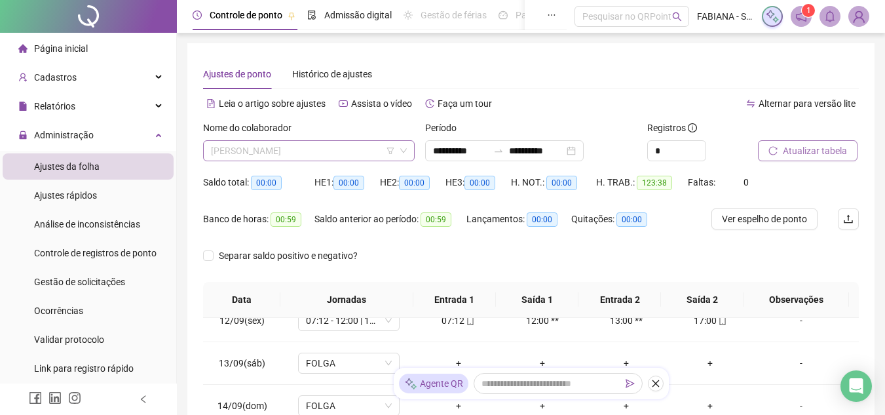
click at [330, 149] on span "[PERSON_NAME]" at bounding box center [309, 151] width 196 height 20
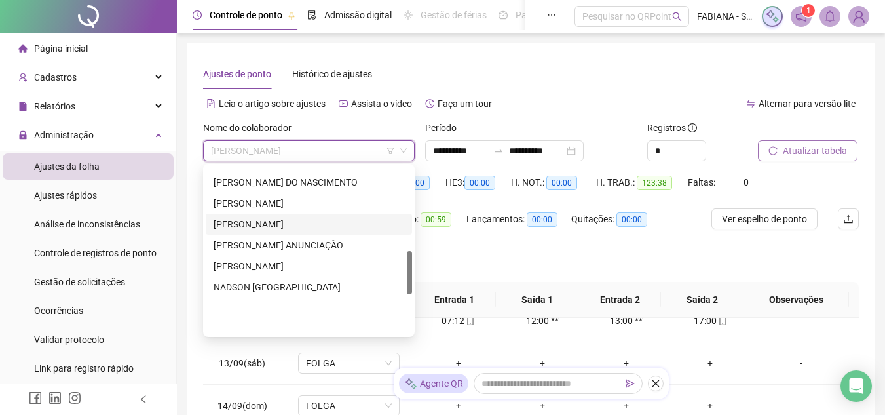
scroll to position [328, 0]
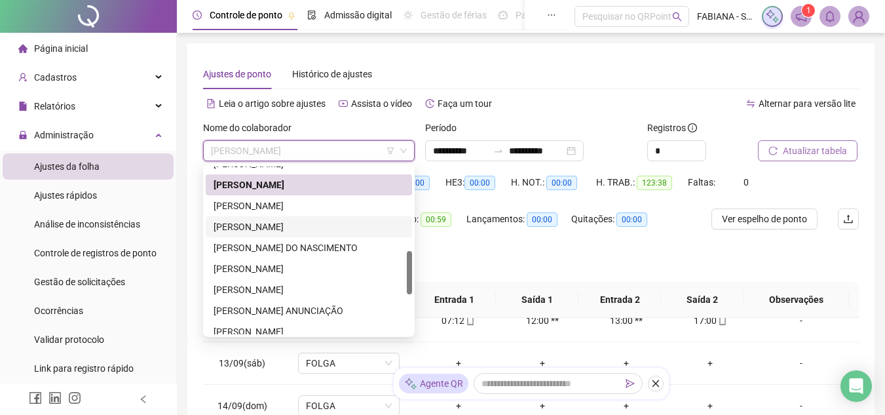
click at [270, 222] on div "[PERSON_NAME]" at bounding box center [309, 227] width 191 height 14
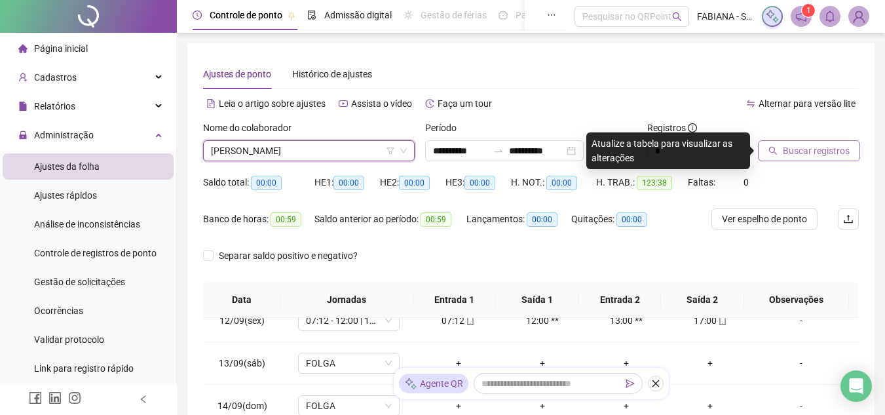
click at [818, 146] on span "Buscar registros" at bounding box center [816, 151] width 67 height 14
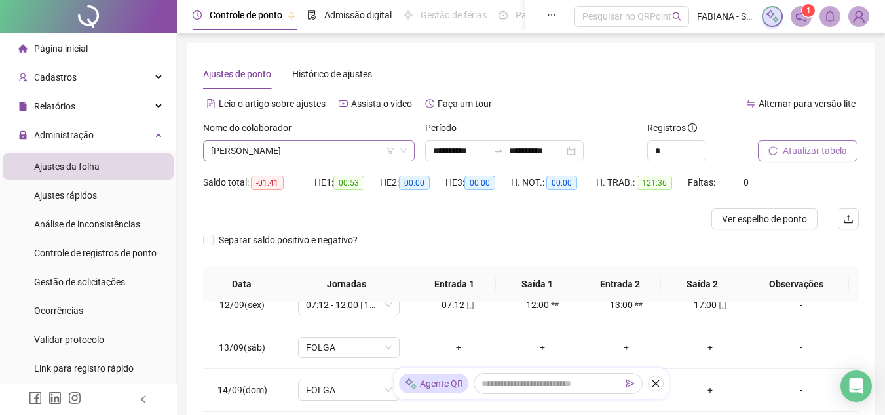
click at [328, 157] on span "[PERSON_NAME]" at bounding box center [309, 151] width 196 height 20
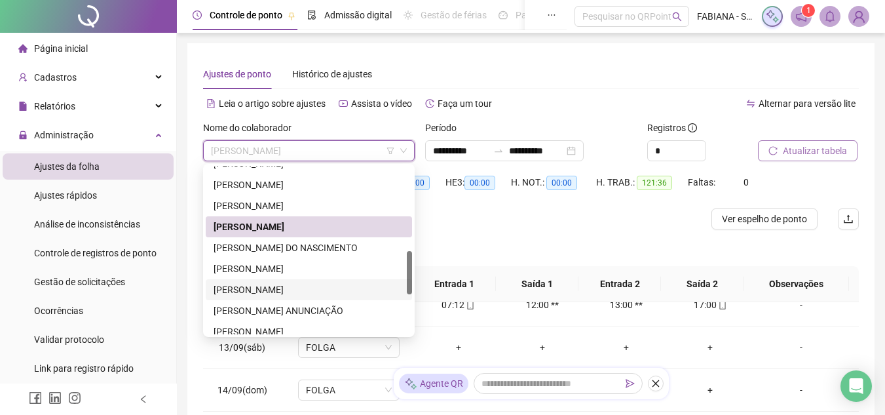
click at [264, 289] on div "[PERSON_NAME]" at bounding box center [309, 289] width 191 height 14
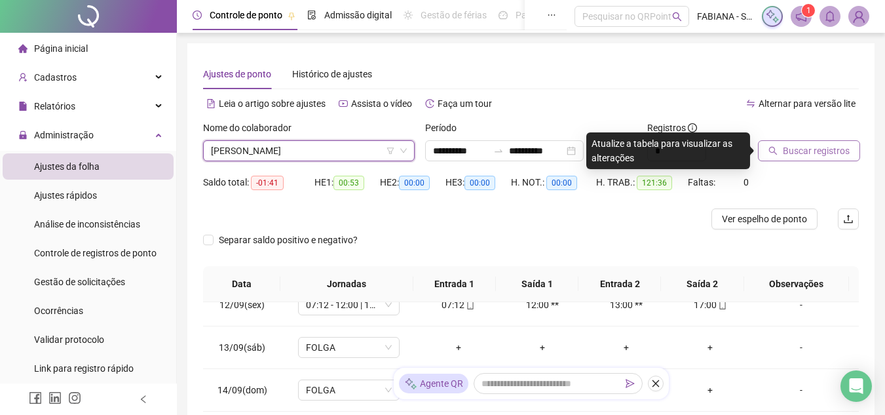
click at [794, 147] on span "Buscar registros" at bounding box center [816, 151] width 67 height 14
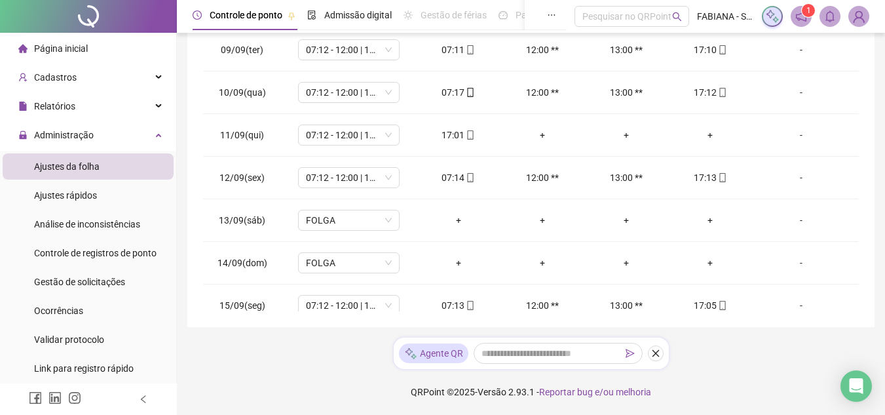
scroll to position [339, 0]
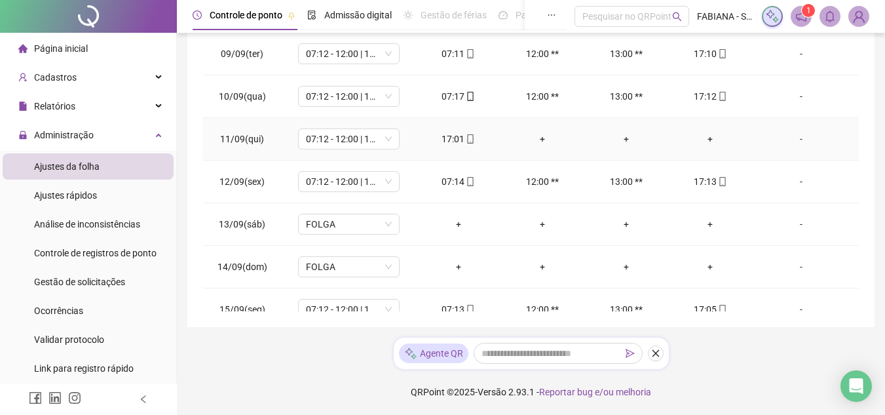
click at [700, 139] on div "+" at bounding box center [710, 139] width 63 height 14
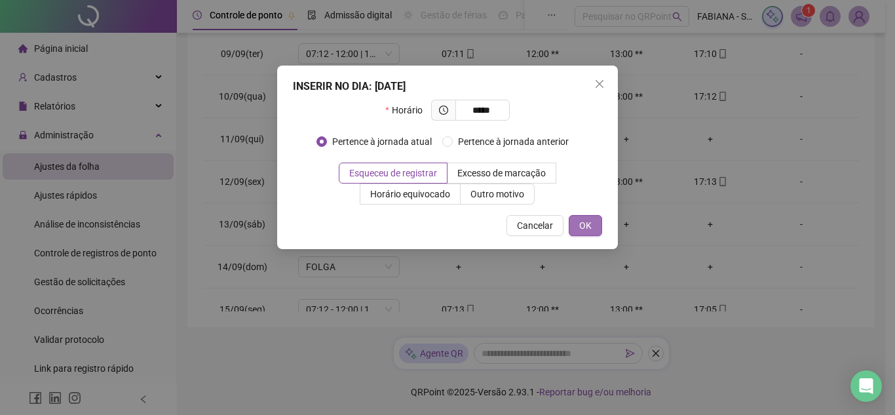
type input "*****"
click at [579, 219] on button "OK" at bounding box center [585, 225] width 33 height 21
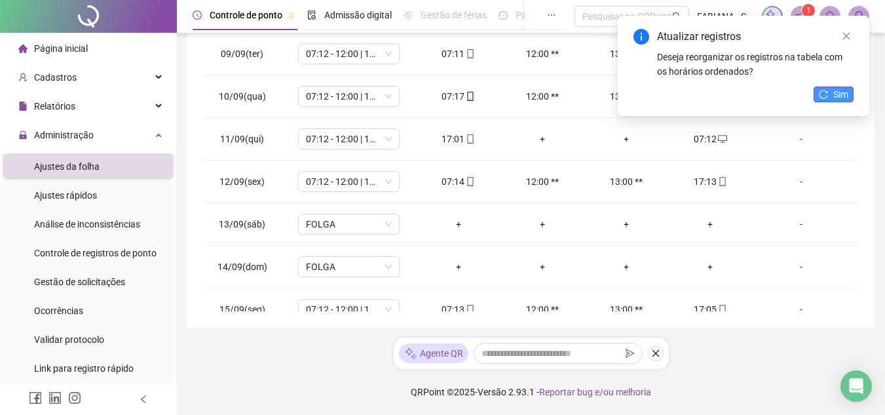
click at [821, 96] on icon "reload" at bounding box center [823, 94] width 9 height 9
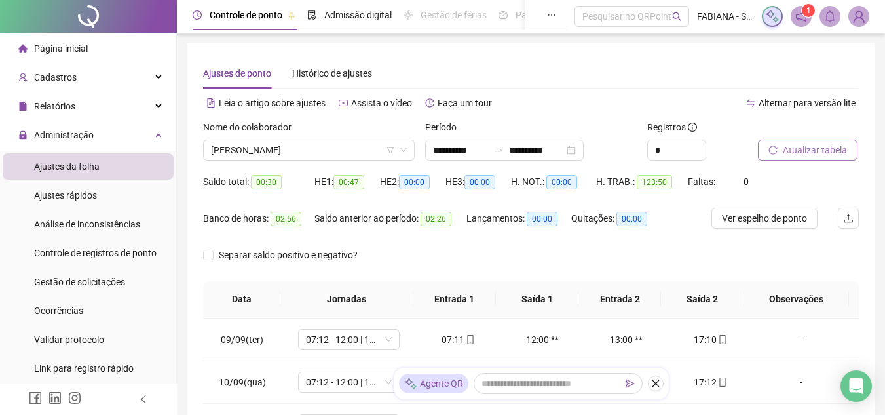
scroll to position [0, 0]
click at [310, 143] on span "[PERSON_NAME]" at bounding box center [309, 151] width 196 height 20
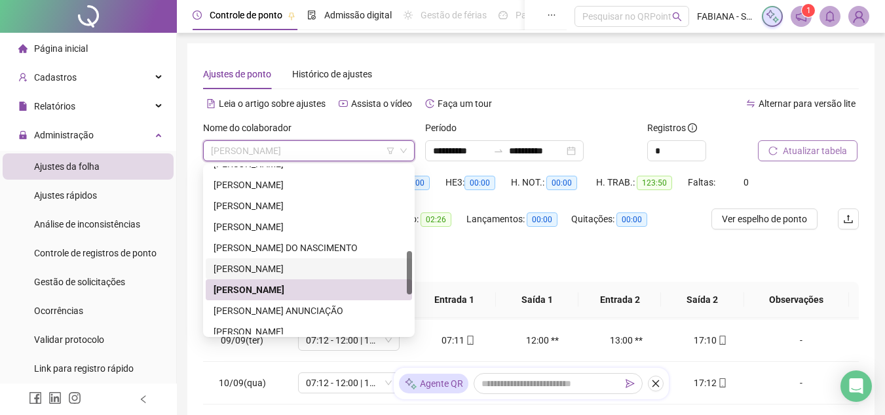
scroll to position [459, 0]
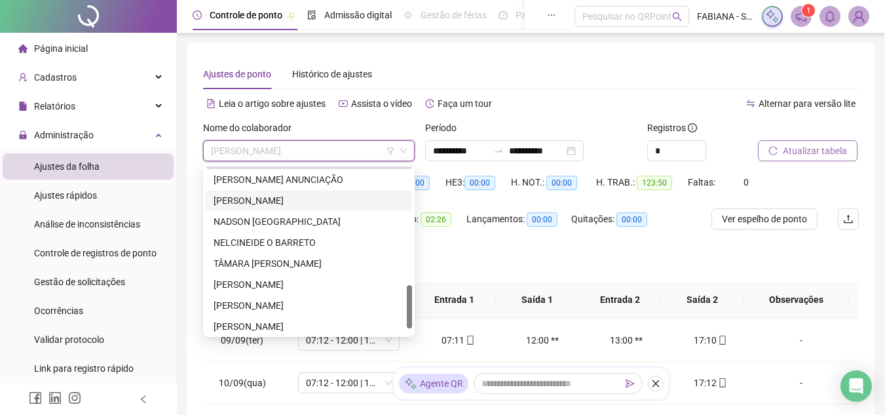
click at [264, 200] on div "[PERSON_NAME]" at bounding box center [309, 200] width 191 height 14
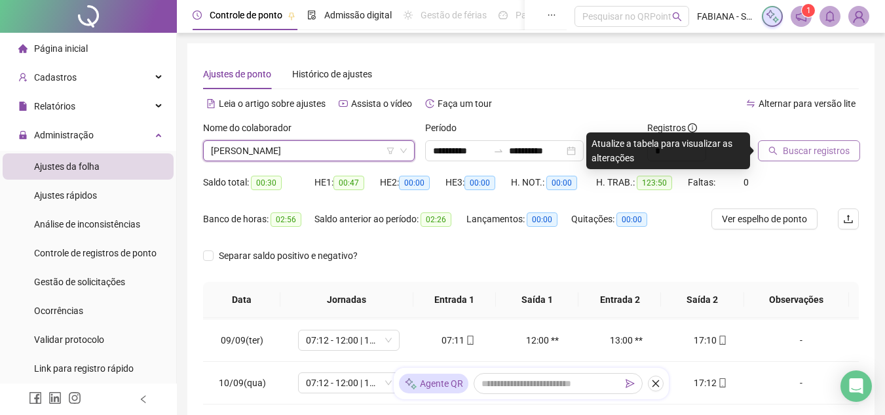
click at [811, 144] on span "Buscar registros" at bounding box center [816, 151] width 67 height 14
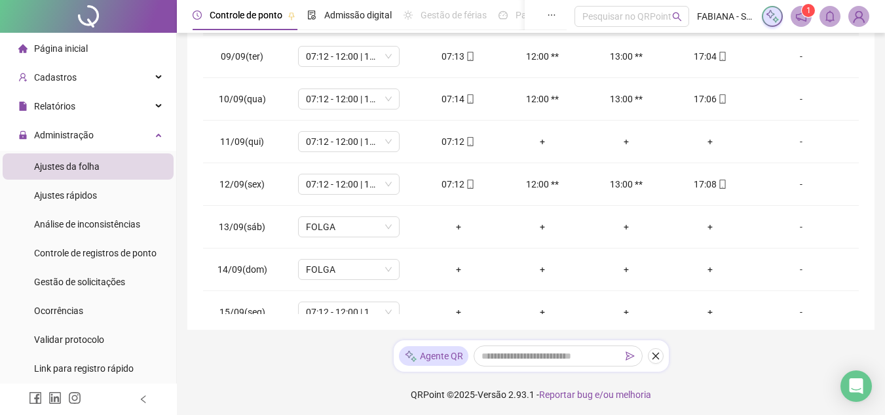
scroll to position [286, 0]
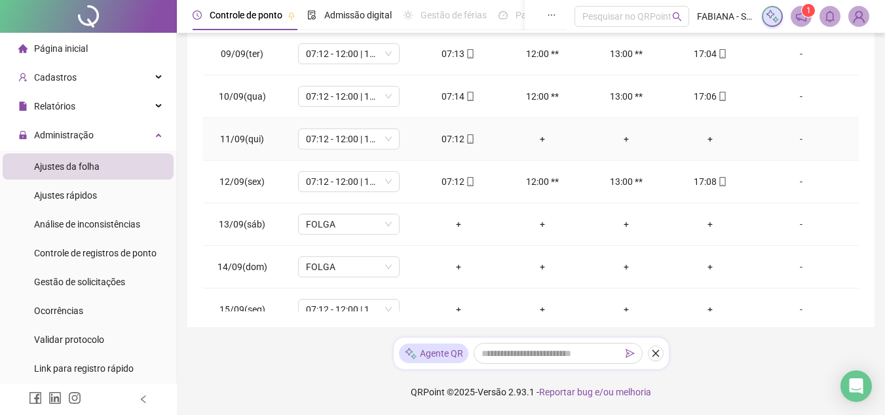
click at [705, 138] on div "+" at bounding box center [710, 139] width 63 height 14
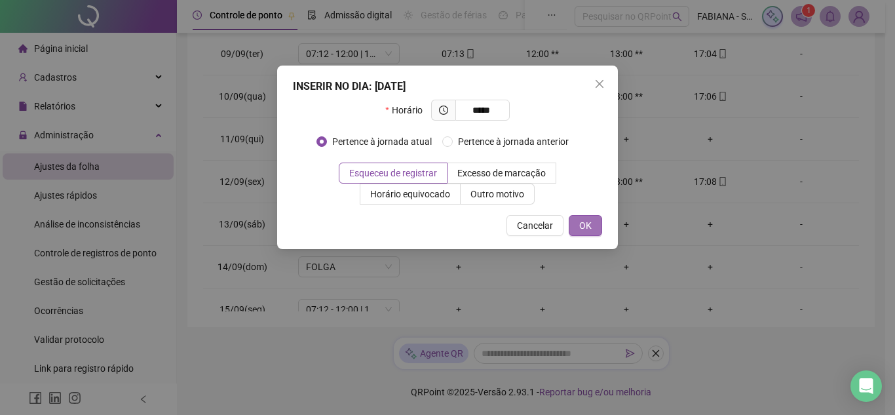
type input "*****"
click at [576, 222] on button "OK" at bounding box center [585, 225] width 33 height 21
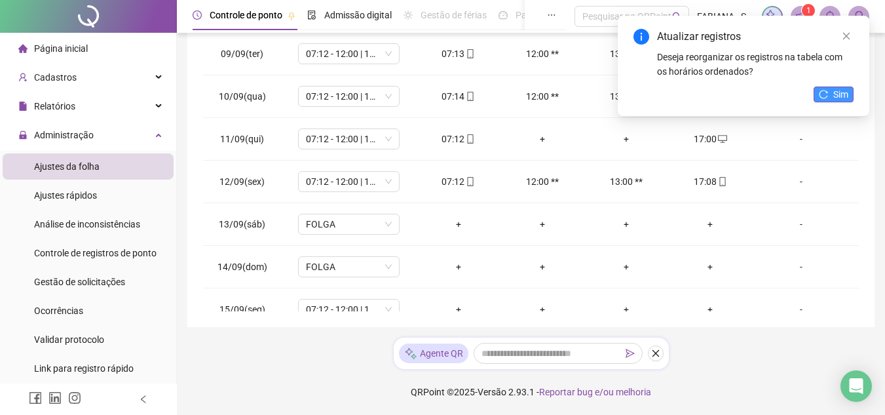
click at [821, 93] on icon "reload" at bounding box center [823, 94] width 9 height 9
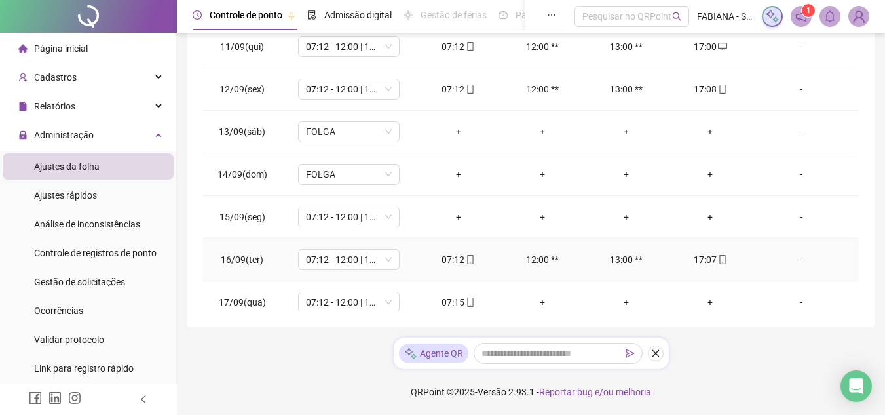
scroll to position [356, 0]
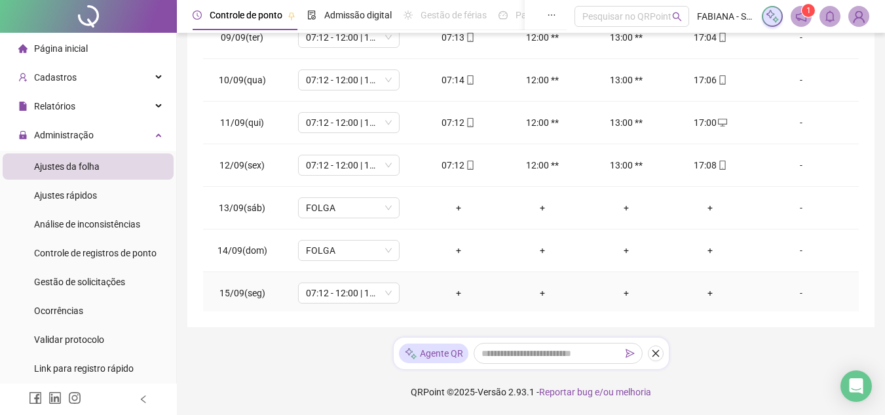
click at [455, 292] on div "+" at bounding box center [458, 293] width 63 height 14
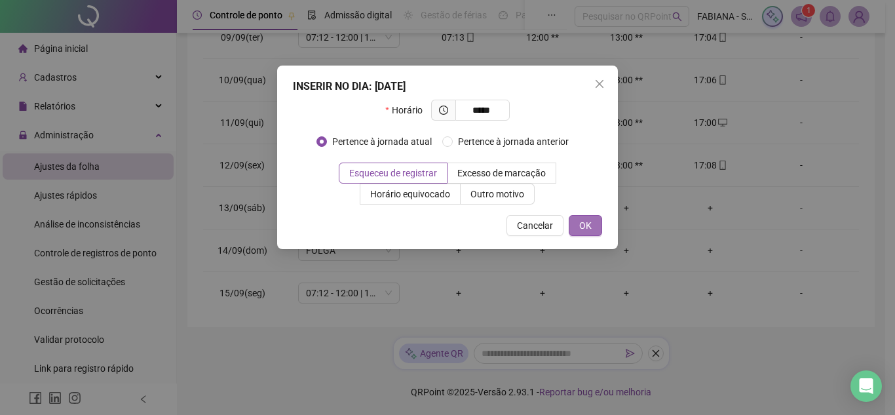
type input "*****"
click at [573, 223] on button "OK" at bounding box center [585, 225] width 33 height 21
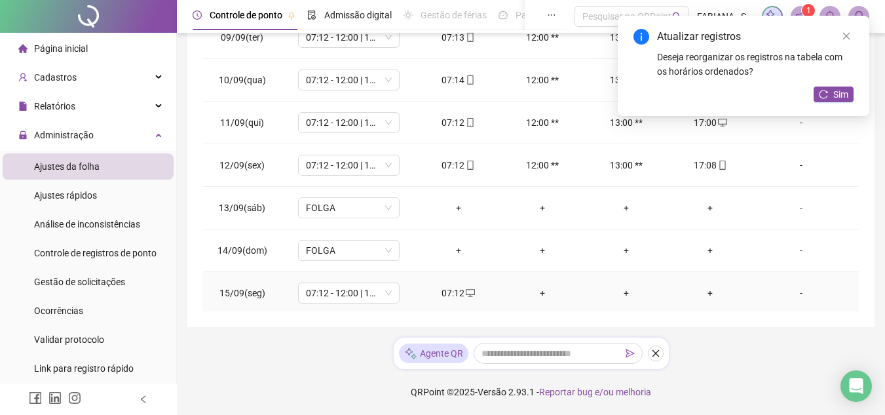
click at [699, 296] on div "+" at bounding box center [710, 293] width 63 height 14
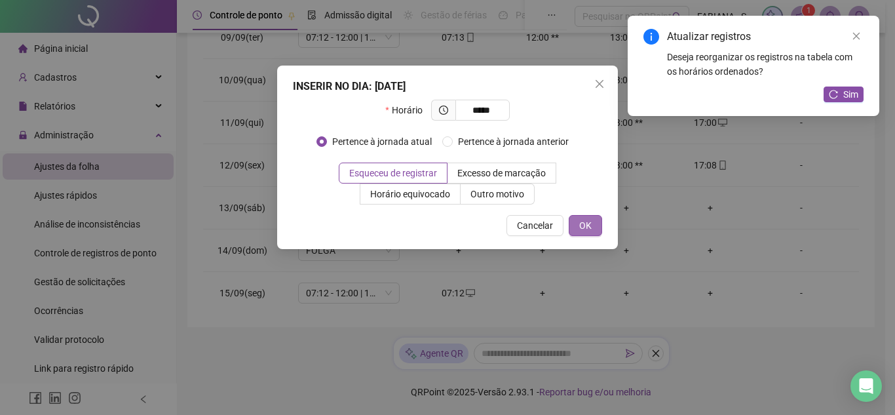
type input "*****"
click at [592, 220] on button "OK" at bounding box center [585, 225] width 33 height 21
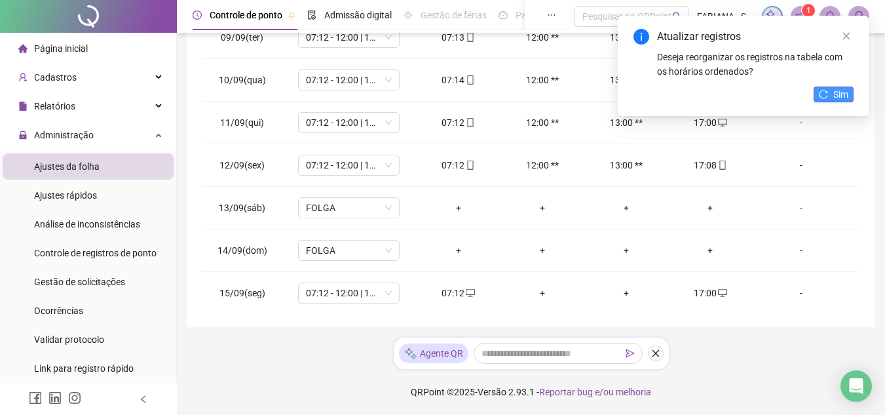
click at [833, 101] on button "Sim" at bounding box center [834, 94] width 40 height 16
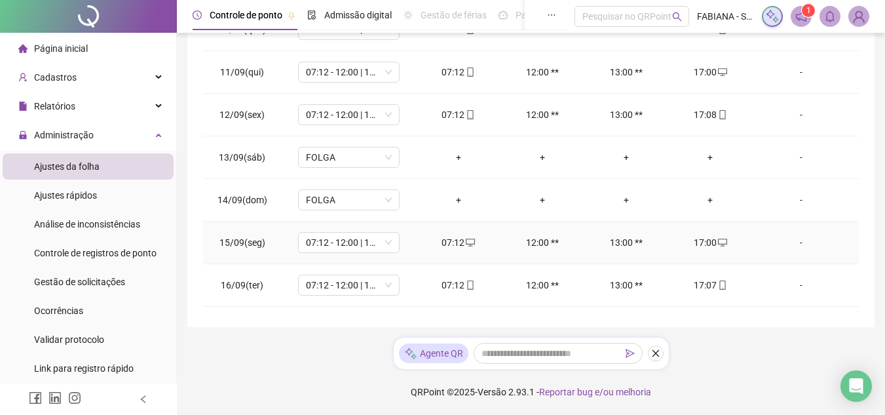
scroll to position [487, 0]
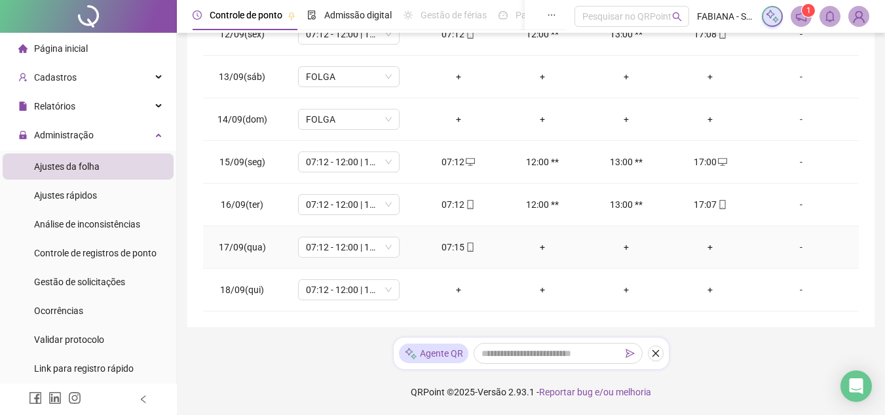
click at [700, 246] on div "+" at bounding box center [710, 247] width 63 height 14
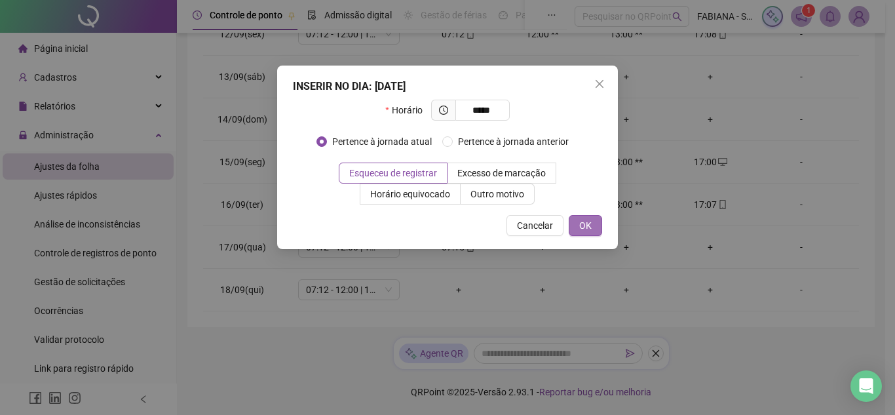
type input "*****"
click at [587, 220] on span "OK" at bounding box center [585, 225] width 12 height 14
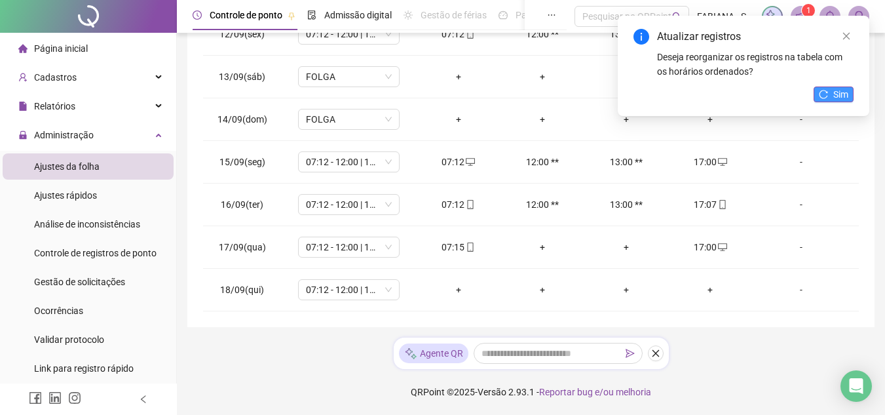
click at [826, 94] on icon "reload" at bounding box center [823, 94] width 9 height 9
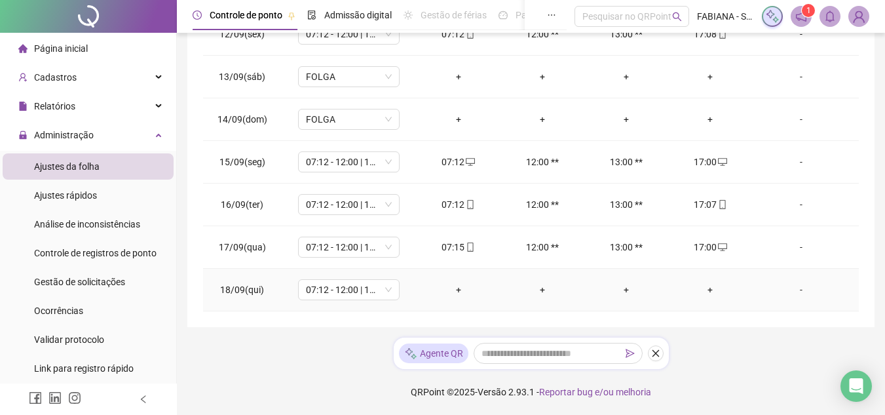
click at [453, 292] on div "+" at bounding box center [458, 289] width 63 height 14
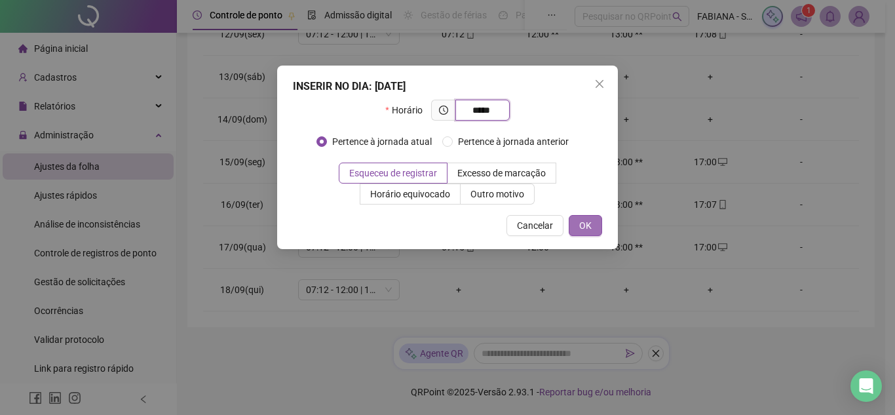
type input "*****"
click at [584, 217] on button "OK" at bounding box center [585, 225] width 33 height 21
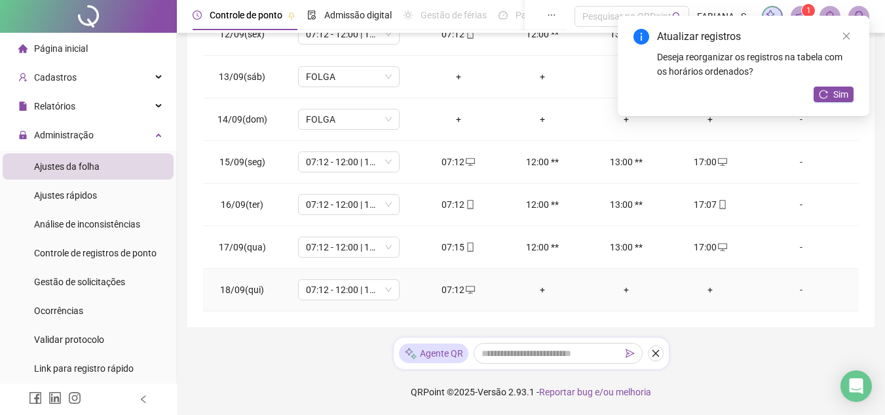
click at [702, 288] on div "+" at bounding box center [710, 289] width 63 height 14
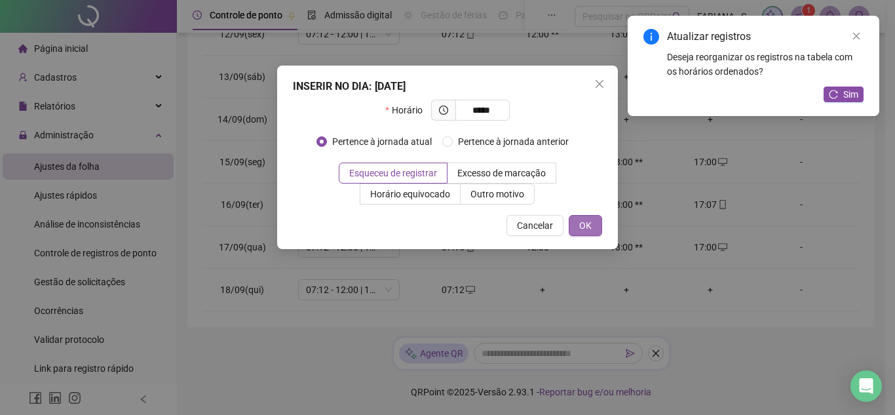
type input "*****"
click at [584, 223] on span "OK" at bounding box center [585, 225] width 12 height 14
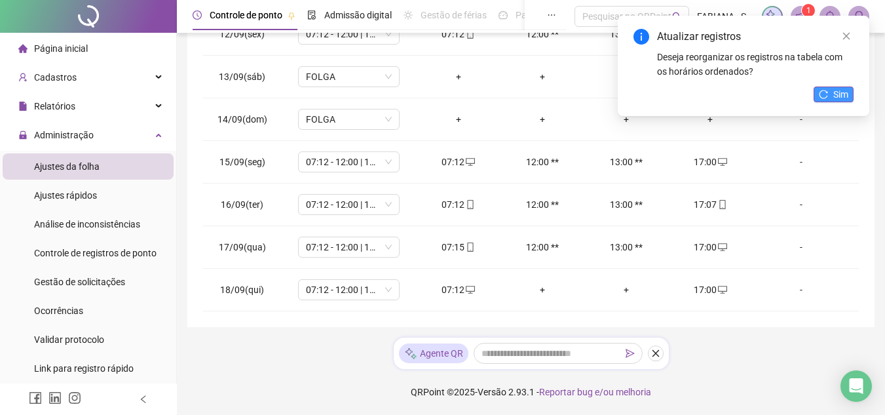
click at [829, 93] on button "Sim" at bounding box center [834, 94] width 40 height 16
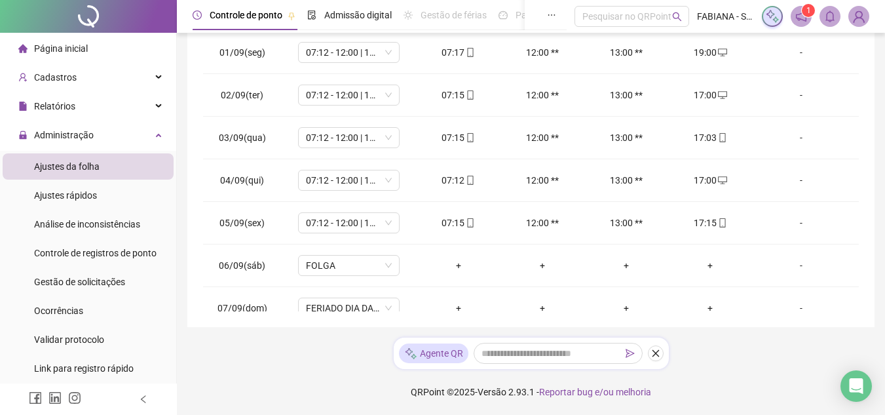
scroll to position [0, 0]
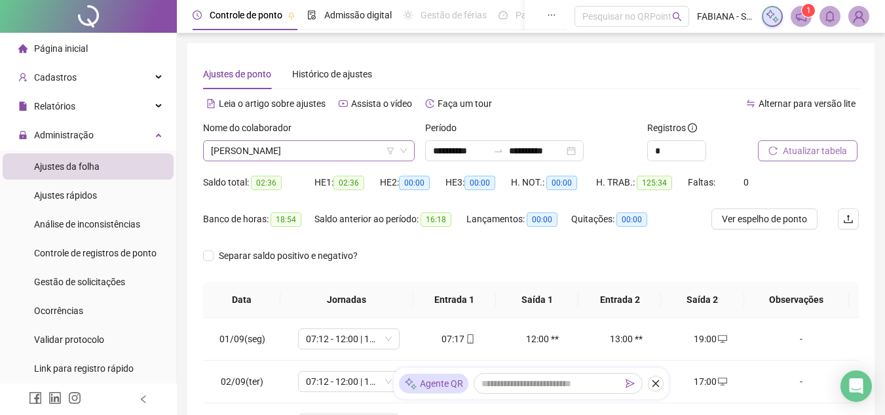
click at [278, 153] on span "[PERSON_NAME]" at bounding box center [309, 151] width 196 height 20
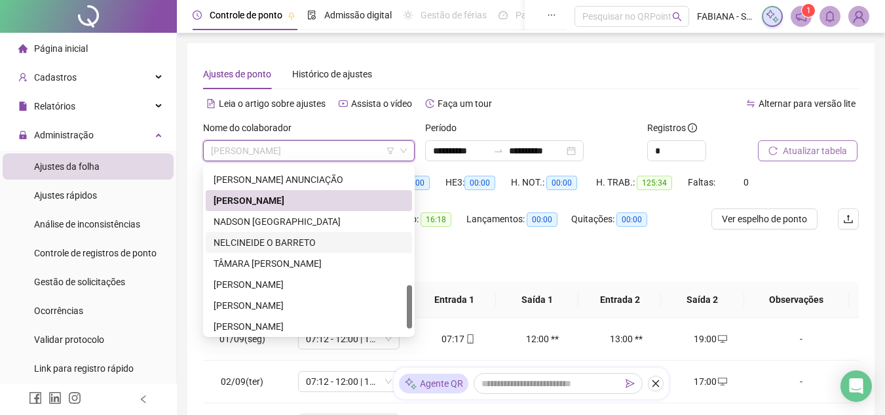
click at [263, 245] on div "NELCINEIDE O BARRETO" at bounding box center [309, 242] width 191 height 14
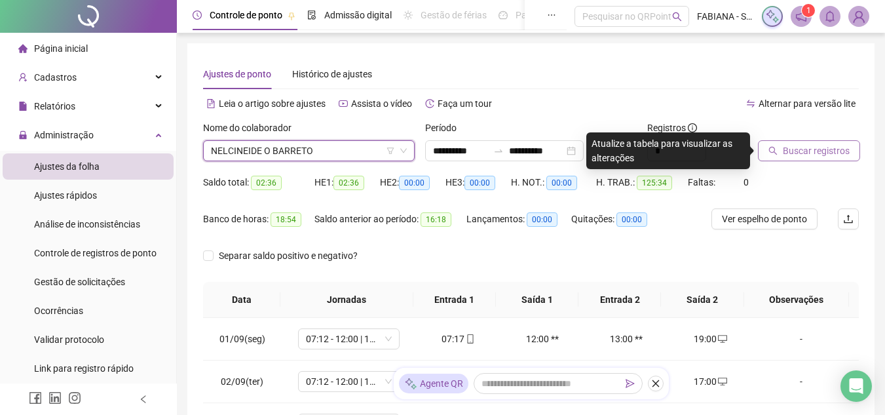
click at [791, 142] on button "Buscar registros" at bounding box center [809, 150] width 102 height 21
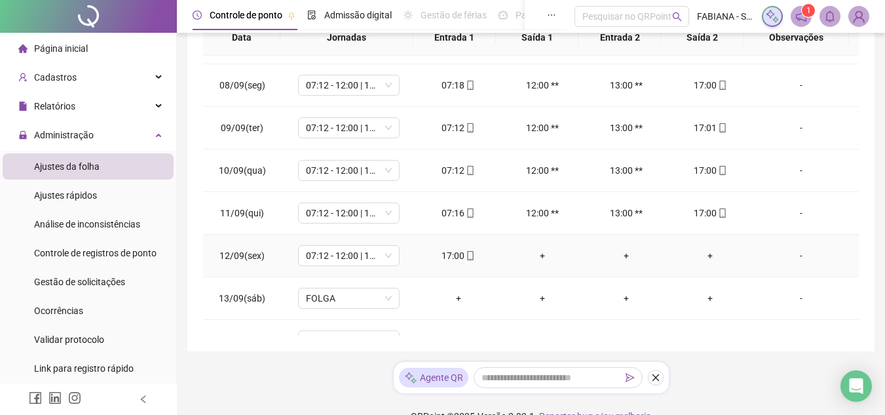
scroll to position [328, 0]
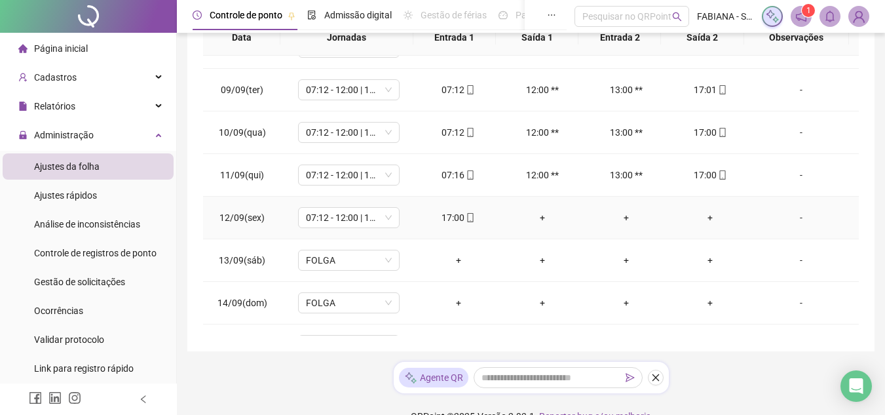
click at [699, 216] on div "+" at bounding box center [710, 217] width 63 height 14
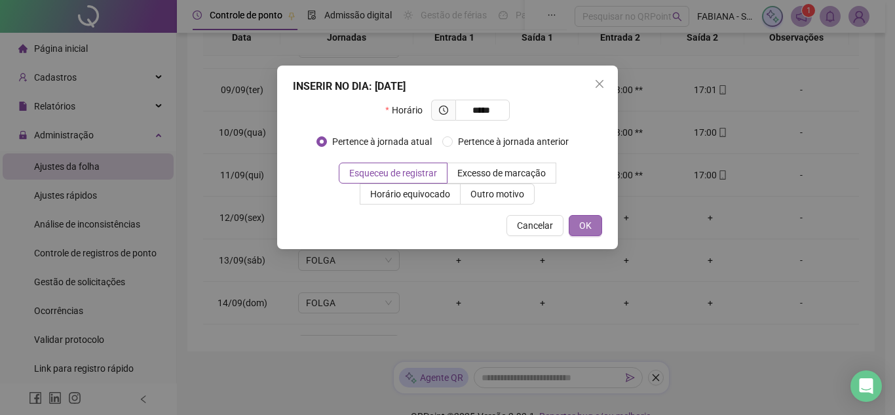
type input "*****"
click at [595, 227] on button "OK" at bounding box center [585, 225] width 33 height 21
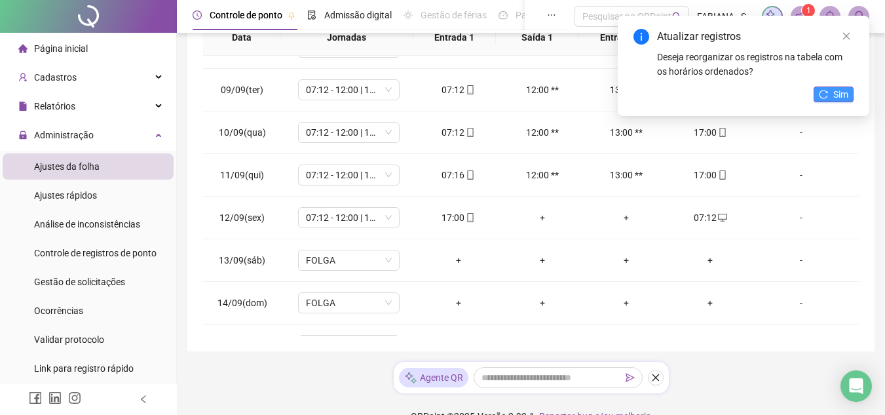
click at [818, 94] on button "Sim" at bounding box center [834, 94] width 40 height 16
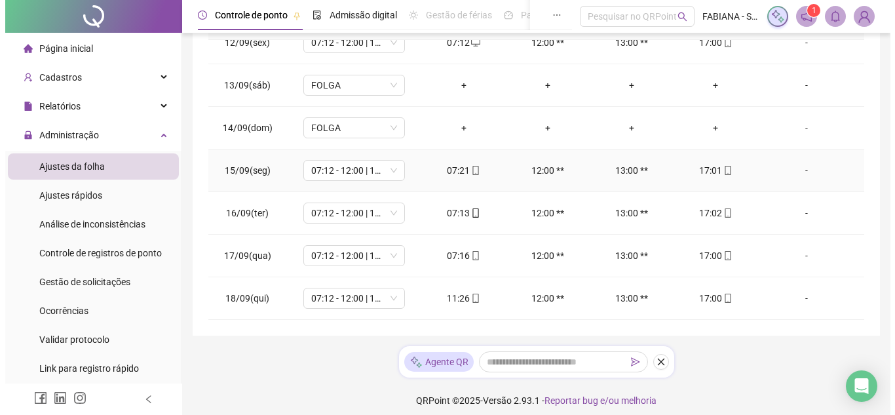
scroll to position [286, 0]
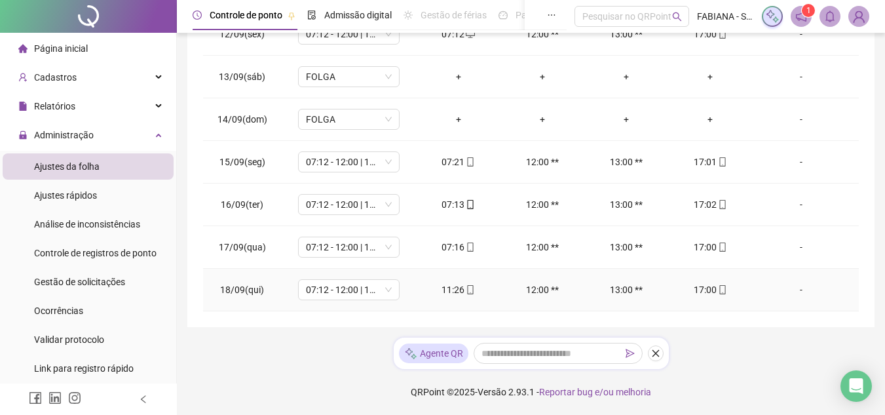
click at [790, 288] on div "-" at bounding box center [801, 289] width 77 height 14
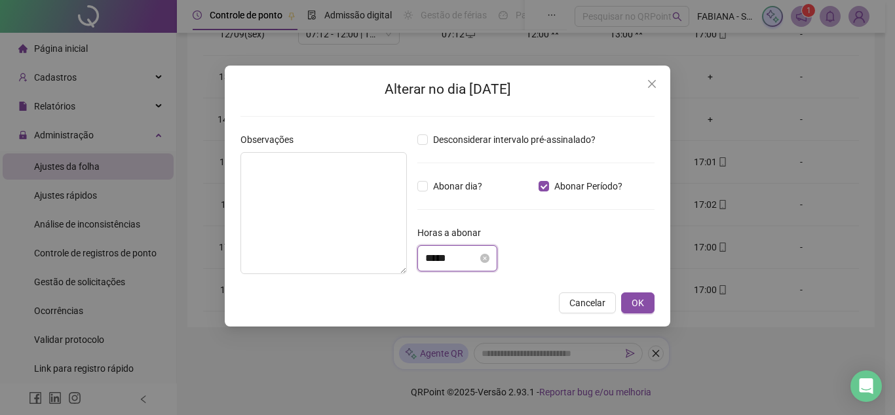
click at [432, 257] on input "*****" at bounding box center [451, 258] width 52 height 16
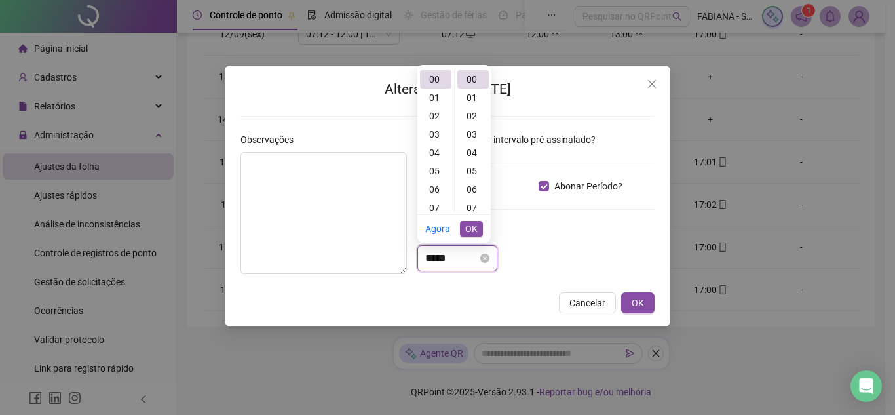
click at [432, 257] on input "*****" at bounding box center [451, 258] width 52 height 16
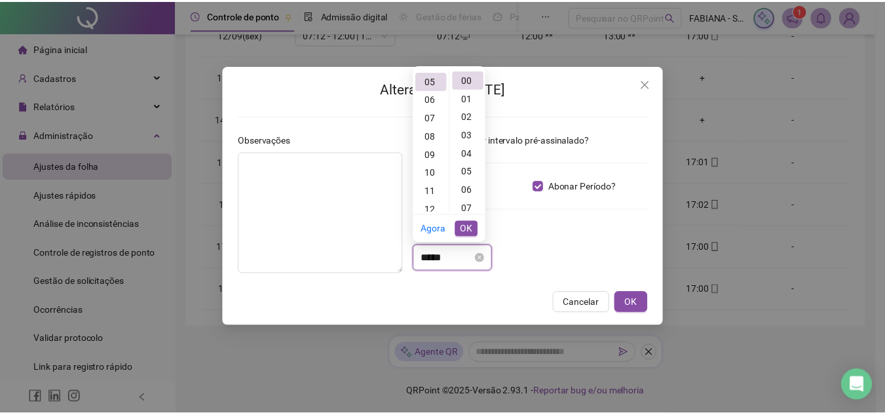
scroll to position [92, 0]
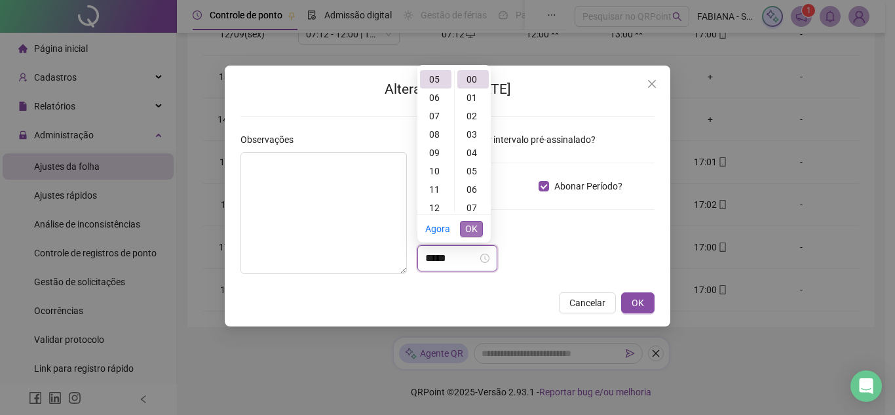
type input "*****"
click at [472, 231] on span "OK" at bounding box center [471, 228] width 12 height 14
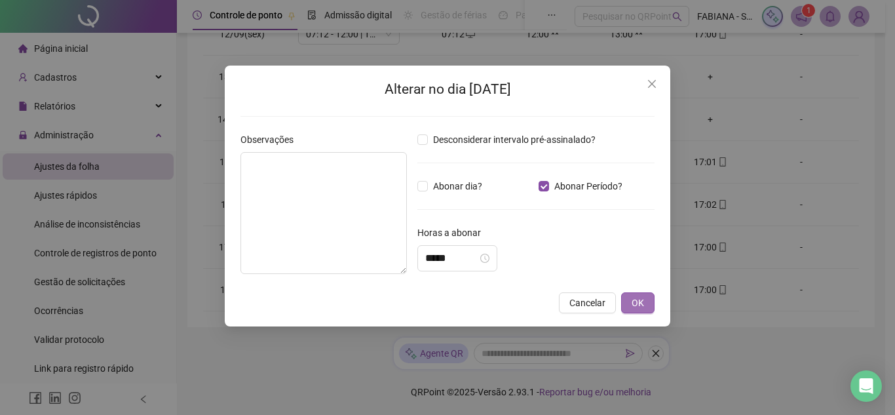
click at [631, 298] on button "OK" at bounding box center [637, 302] width 33 height 21
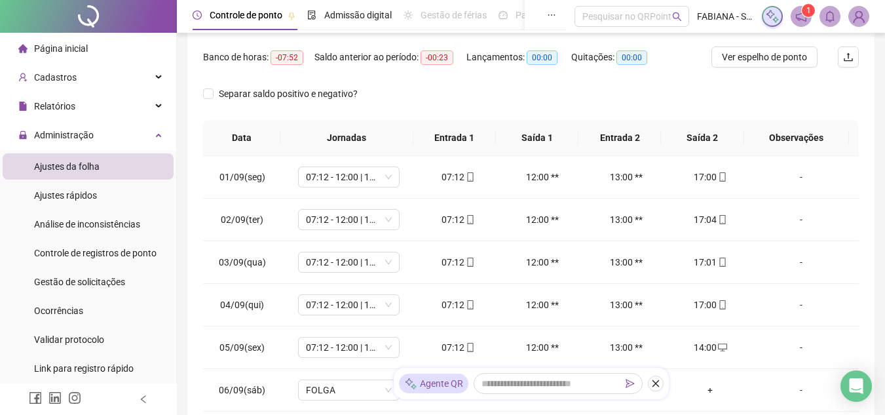
scroll to position [0, 0]
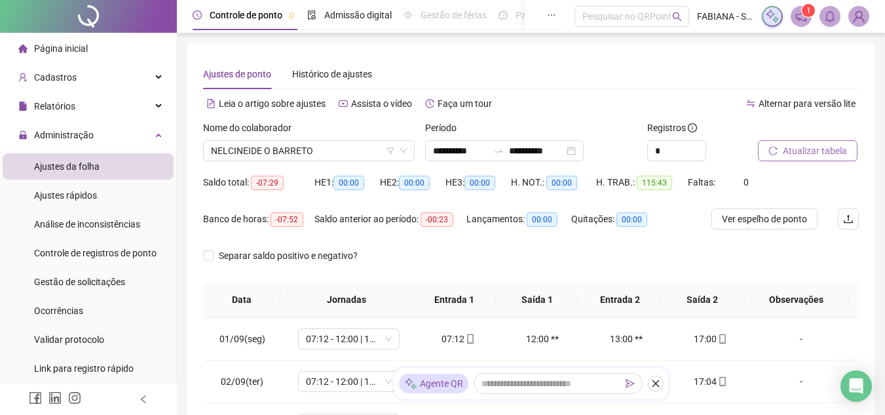
click at [788, 156] on span "Atualizar tabela" at bounding box center [815, 151] width 64 height 14
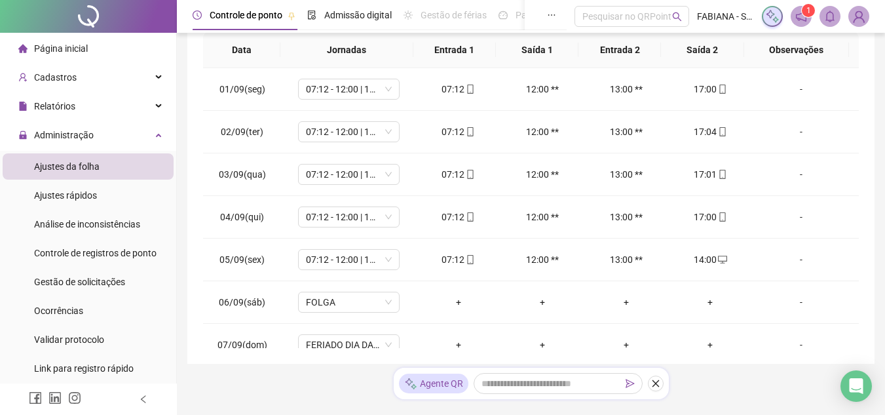
scroll to position [262, 0]
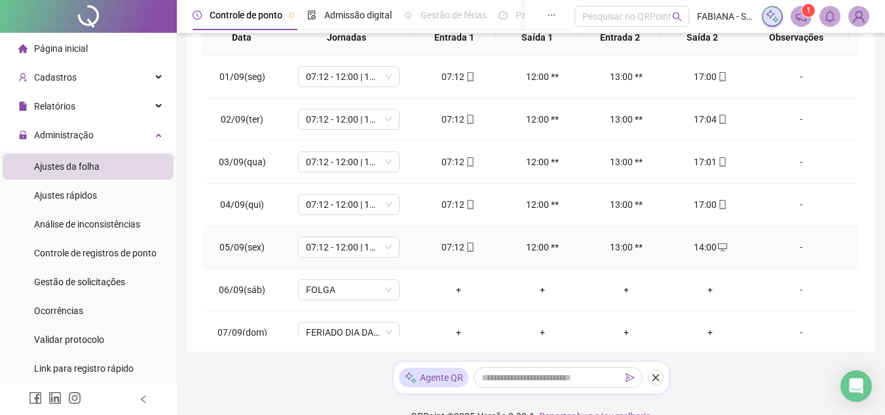
click at [792, 250] on div "-" at bounding box center [801, 247] width 77 height 14
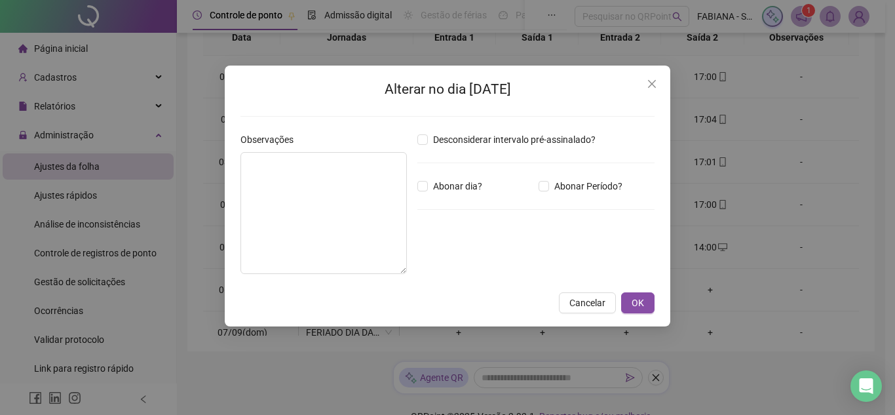
click at [765, 264] on div "Alterar no dia [DATE] Observações Desconsiderar intervalo pré-assinalado? Abona…" at bounding box center [447, 207] width 895 height 415
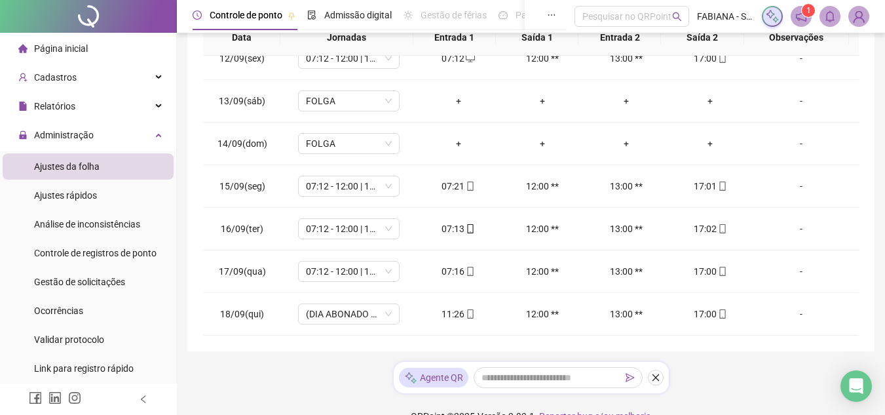
scroll to position [0, 0]
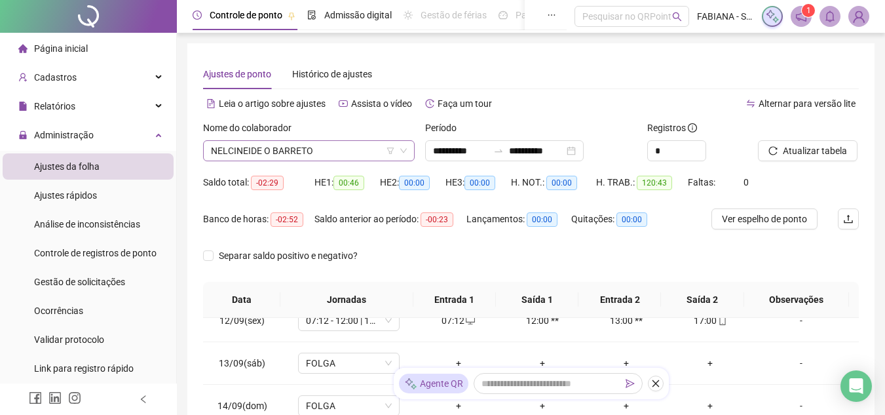
click at [325, 143] on span "NELCINEIDE O BARRETO" at bounding box center [309, 151] width 196 height 20
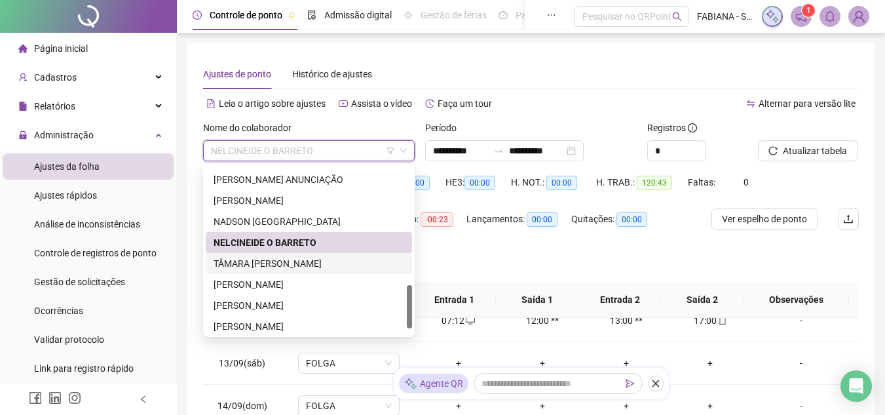
click at [288, 264] on div "TÂMARA [PERSON_NAME]" at bounding box center [309, 263] width 191 height 14
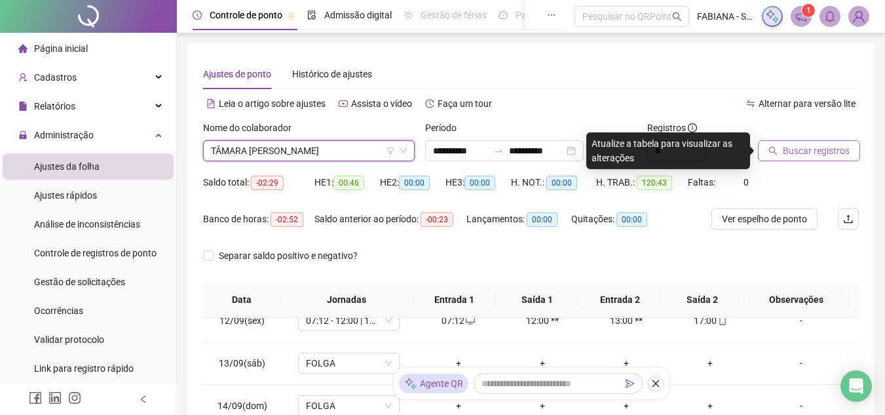
click at [804, 149] on span "Buscar registros" at bounding box center [816, 151] width 67 height 14
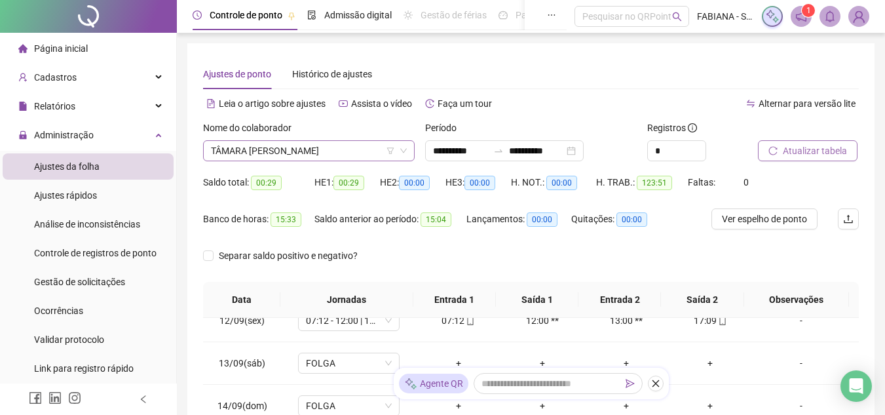
click at [282, 148] on span "TÂMARA [PERSON_NAME]" at bounding box center [309, 151] width 196 height 20
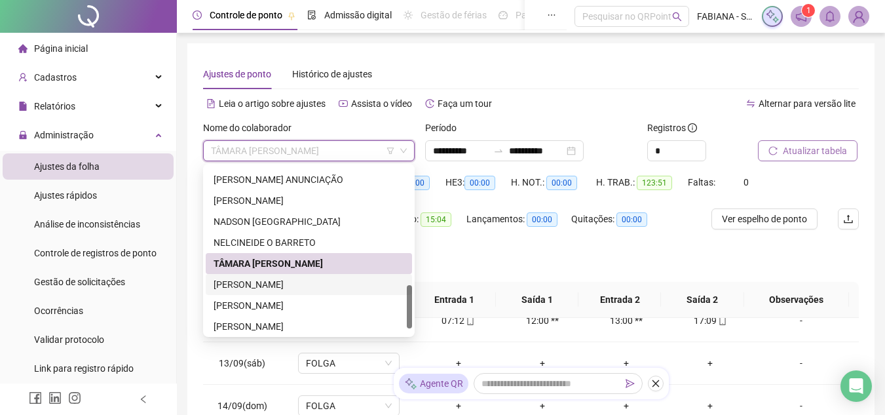
click at [288, 282] on div "[PERSON_NAME]" at bounding box center [309, 284] width 191 height 14
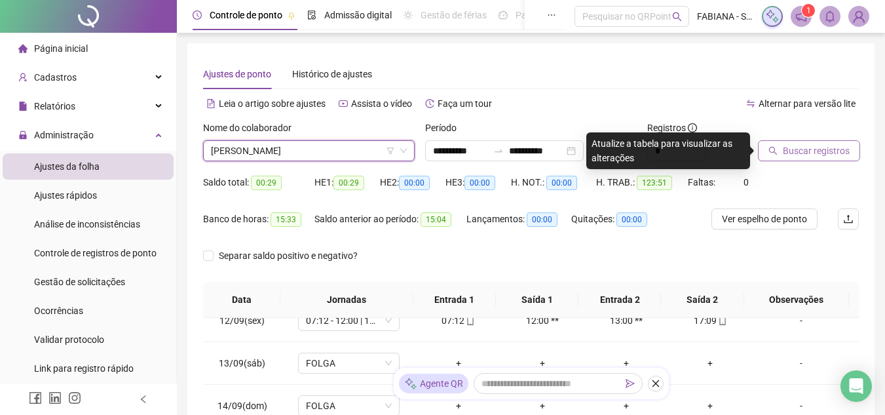
click at [830, 149] on span "Buscar registros" at bounding box center [816, 151] width 67 height 14
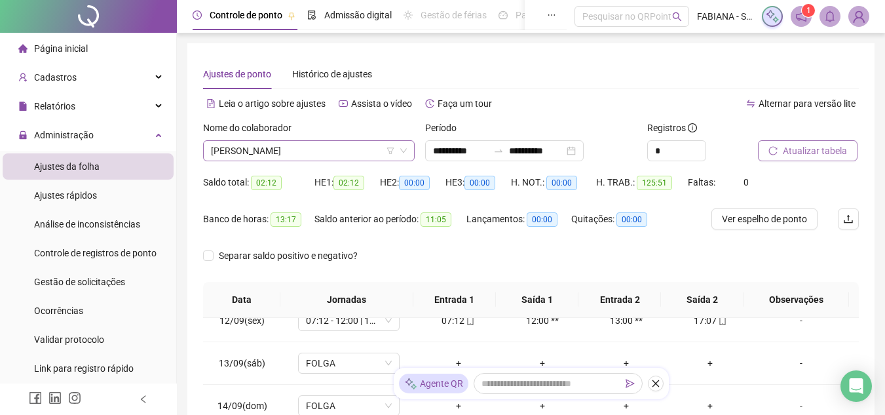
click at [261, 153] on span "[PERSON_NAME]" at bounding box center [309, 151] width 196 height 20
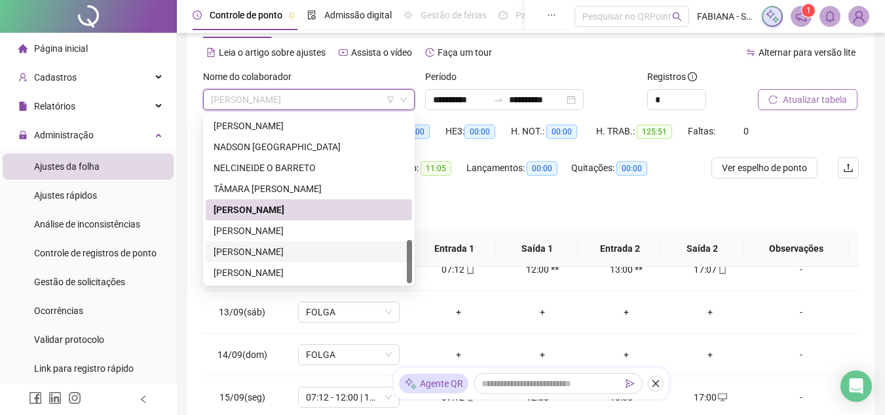
scroll to position [66, 0]
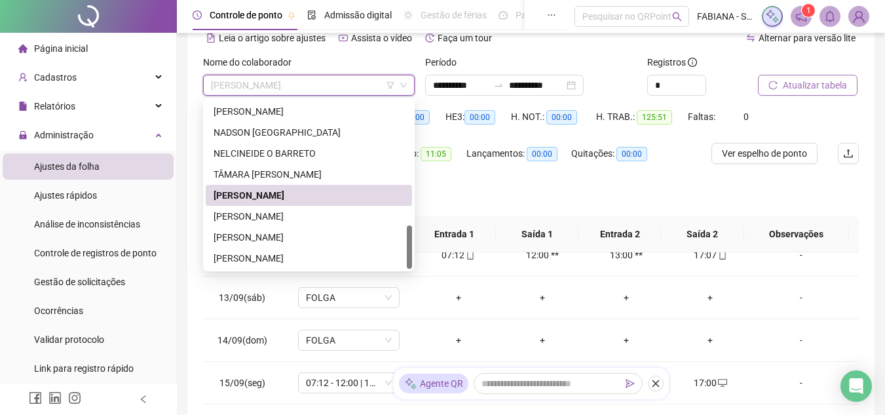
click at [867, 56] on div "**********" at bounding box center [530, 263] width 687 height 570
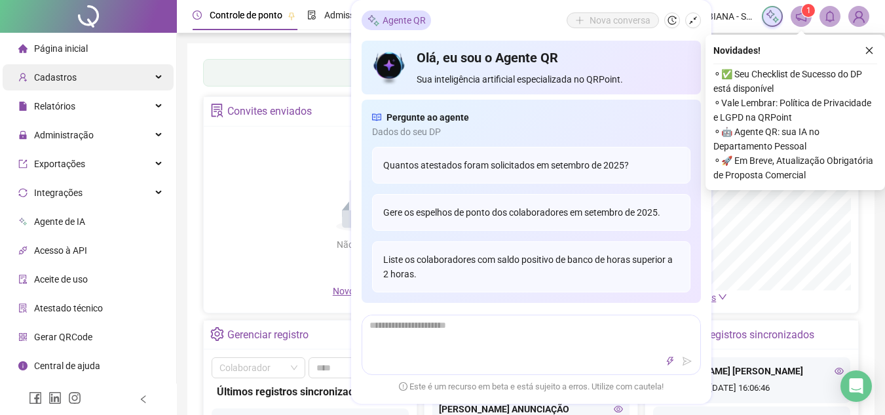
click at [65, 76] on span "Cadastros" at bounding box center [55, 77] width 43 height 10
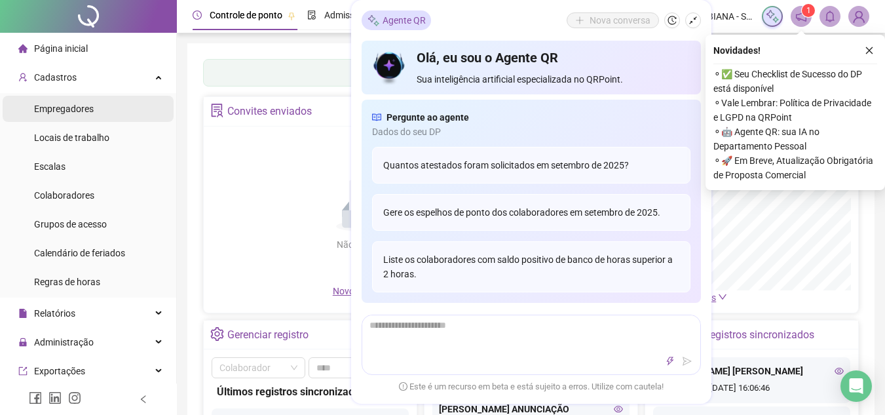
click at [67, 108] on span "Empregadores" at bounding box center [64, 109] width 60 height 10
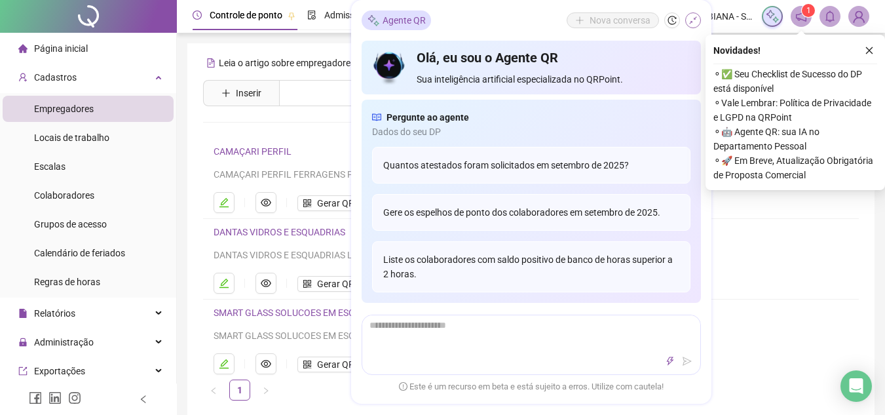
click at [695, 18] on icon "shrink" at bounding box center [693, 20] width 8 height 8
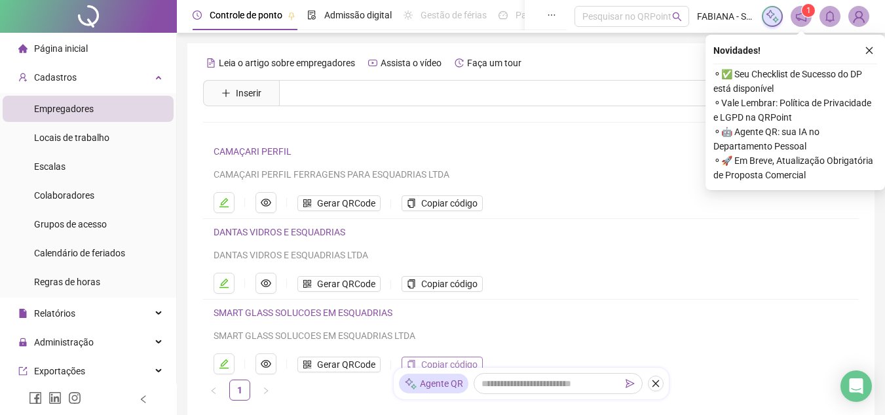
click at [423, 360] on span "Copiar código" at bounding box center [449, 364] width 56 height 14
click at [870, 47] on icon "close" at bounding box center [869, 50] width 9 height 9
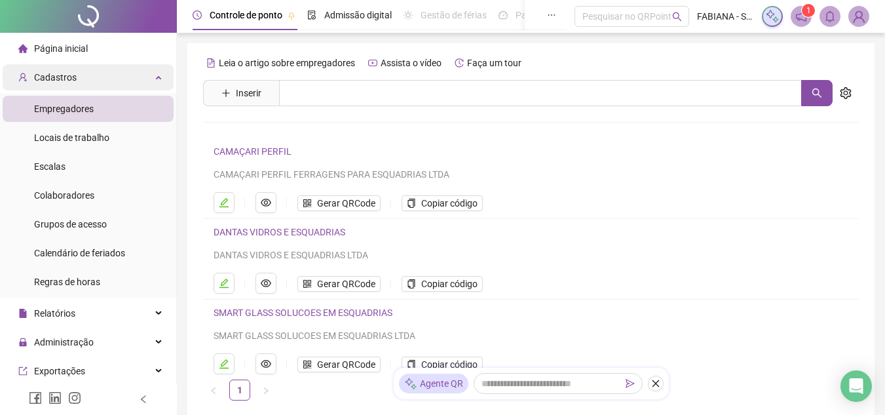
click at [69, 73] on span "Cadastros" at bounding box center [55, 77] width 43 height 10
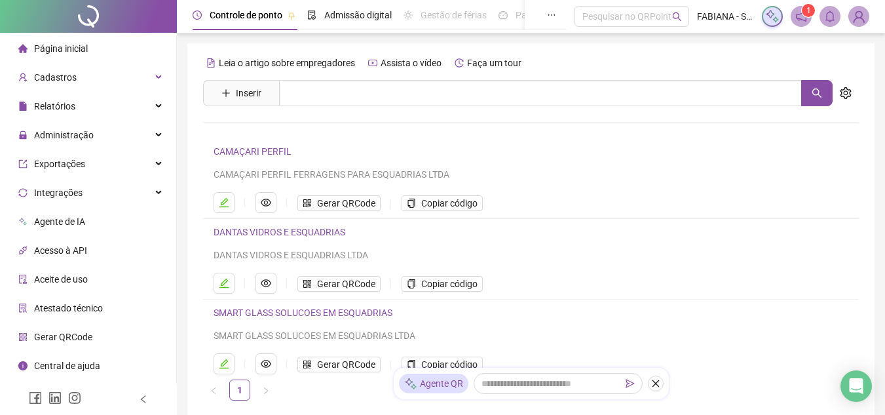
click at [178, 279] on div "Controle de ponto Admissão digital Gestão de férias Painel do DP Folha de pagam…" at bounding box center [531, 252] width 708 height 504
click at [183, 52] on div "Controle de ponto Admissão digital Gestão de férias Painel do DP Folha de pagam…" at bounding box center [531, 252] width 708 height 504
click at [67, 47] on span "Página inicial" at bounding box center [61, 48] width 54 height 10
